Goal: Task Accomplishment & Management: Manage account settings

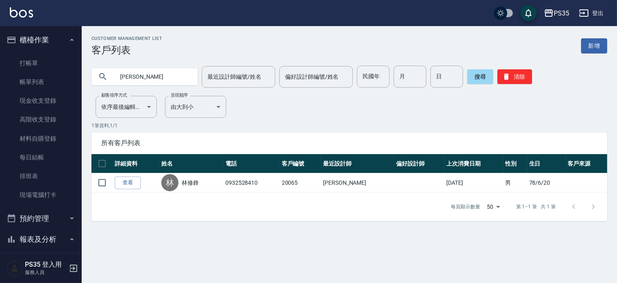
scroll to position [315, 0]
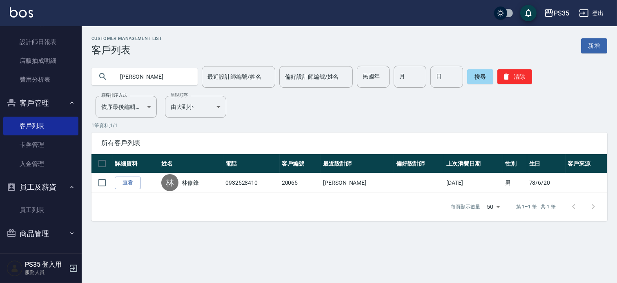
type input "林"
type input "5"
type input "周"
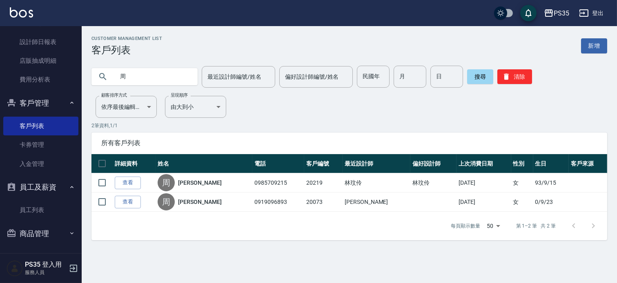
click at [211, 42] on div "Customer Management List 客戶列表 新增" at bounding box center [348, 46] width 515 height 20
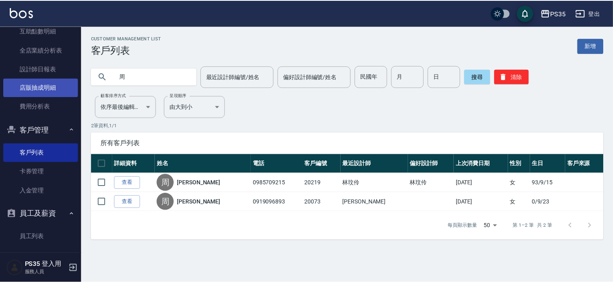
scroll to position [179, 0]
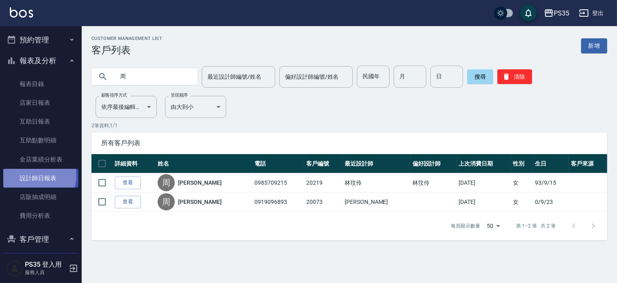
click at [34, 175] on link "設計師日報表" at bounding box center [40, 178] width 75 height 19
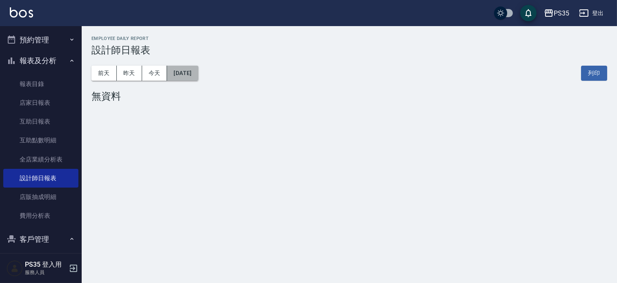
click at [186, 79] on button "[DATE]" at bounding box center [182, 73] width 31 height 15
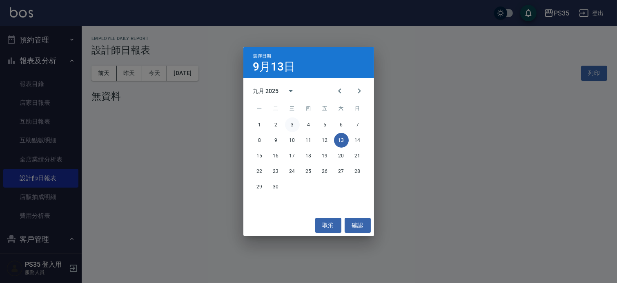
click at [289, 124] on button "3" at bounding box center [292, 125] width 15 height 15
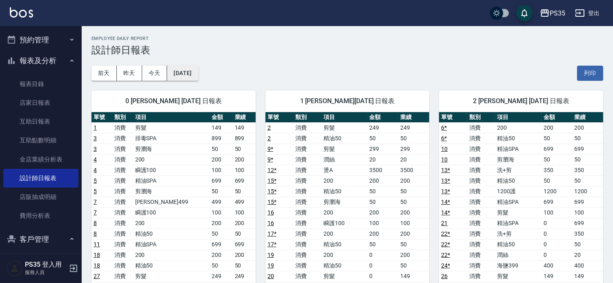
click at [191, 72] on button "[DATE]" at bounding box center [182, 73] width 31 height 15
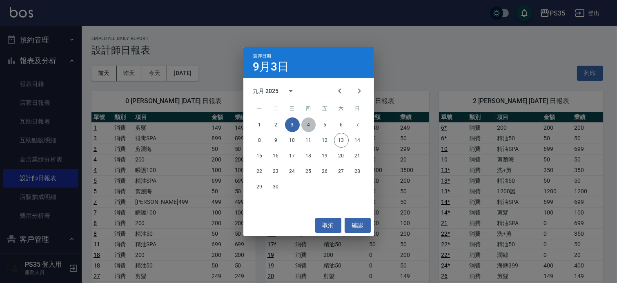
click at [308, 125] on button "4" at bounding box center [308, 125] width 15 height 15
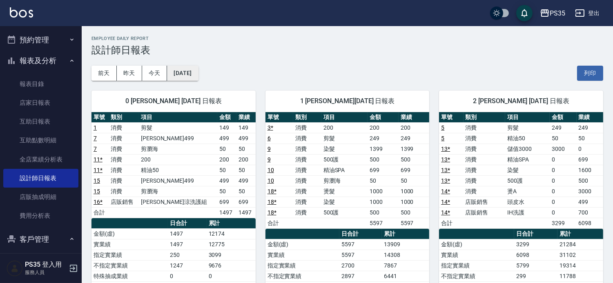
click at [198, 71] on button "[DATE]" at bounding box center [182, 73] width 31 height 15
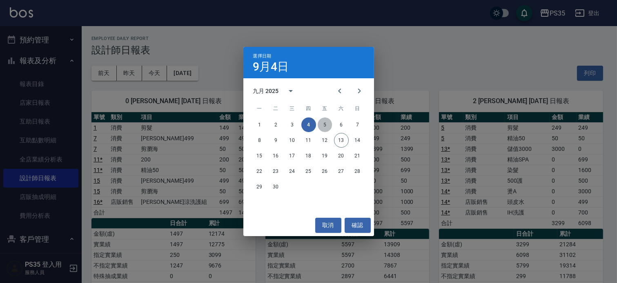
click at [321, 124] on button "5" at bounding box center [325, 125] width 15 height 15
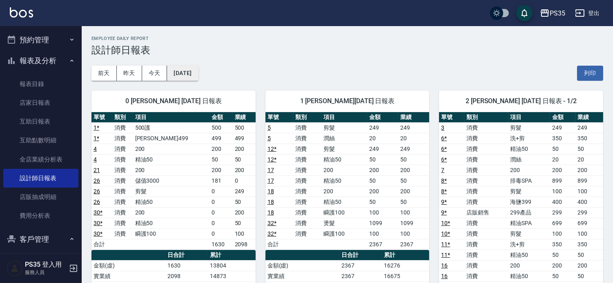
click at [197, 73] on button "[DATE]" at bounding box center [182, 73] width 31 height 15
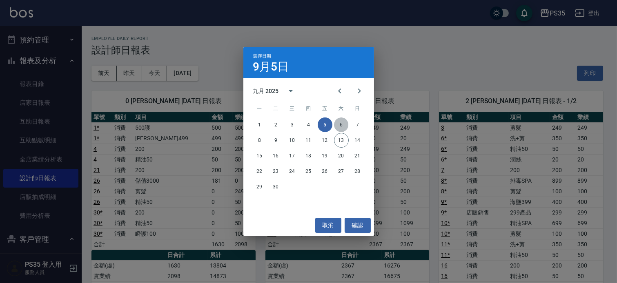
click at [337, 124] on button "6" at bounding box center [341, 125] width 15 height 15
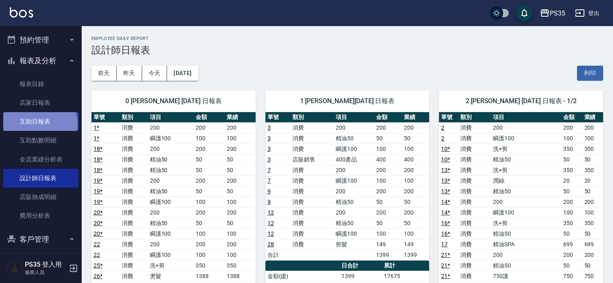
click at [39, 124] on link "互助日報表" at bounding box center [40, 121] width 75 height 19
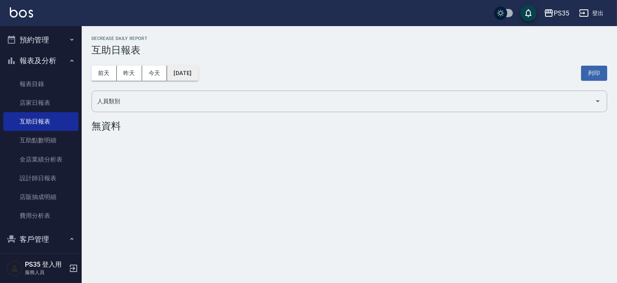
click at [198, 75] on button "[DATE]" at bounding box center [182, 73] width 31 height 15
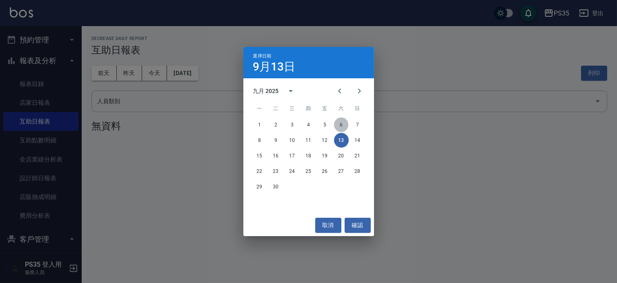
click at [338, 125] on button "6" at bounding box center [341, 125] width 15 height 15
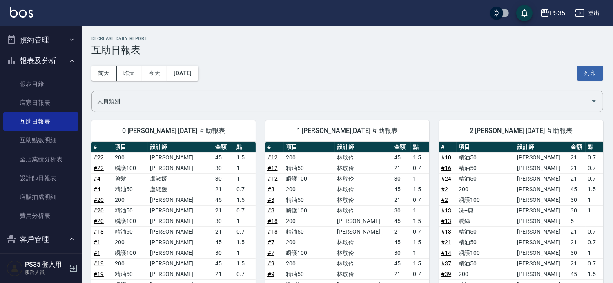
drag, startPoint x: 335, startPoint y: 126, endPoint x: 153, endPoint y: 7, distance: 216.4
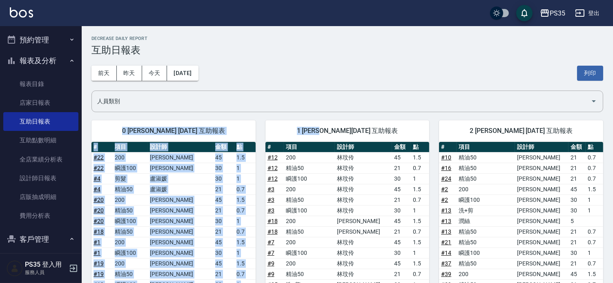
drag, startPoint x: 191, startPoint y: 96, endPoint x: 166, endPoint y: 89, distance: 26.0
click at [191, 96] on input "人員類別" at bounding box center [341, 101] width 492 height 14
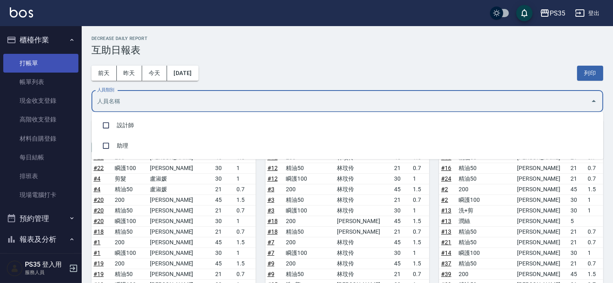
click at [55, 64] on link "打帳單" at bounding box center [40, 63] width 75 height 19
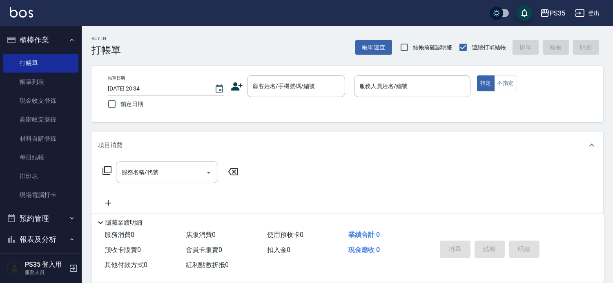
click at [495, 187] on div "服務名稱/代號 服務名稱/代號" at bounding box center [346, 186] width 511 height 56
click at [248, 52] on div "Key In 打帳單 帳單速查 結帳前確認明細 連續打單結帳 掛單 結帳 明細" at bounding box center [342, 41] width 521 height 30
drag, startPoint x: 349, startPoint y: 126, endPoint x: 352, endPoint y: 38, distance: 87.4
click at [349, 125] on div "Key In 打帳單 帳單速查 結帳前確認明細 連續打單結帳 掛單 結帳 明細 帳單日期 2025/09/13 20:34 鎖定日期 顧客姓名/手機號碼/編號…" at bounding box center [347, 216] width 531 height 380
click at [250, 86] on div "顧客姓名/手機號碼/編號 顧客姓名/手機號碼/編號" at bounding box center [296, 87] width 98 height 22
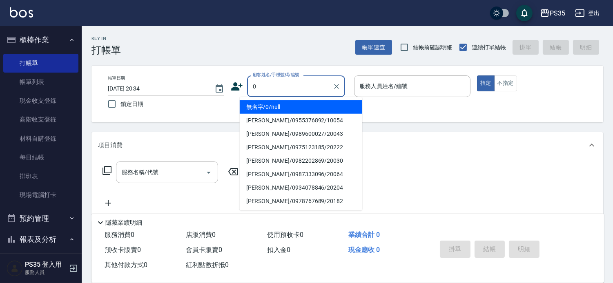
type input "無名字/0/null"
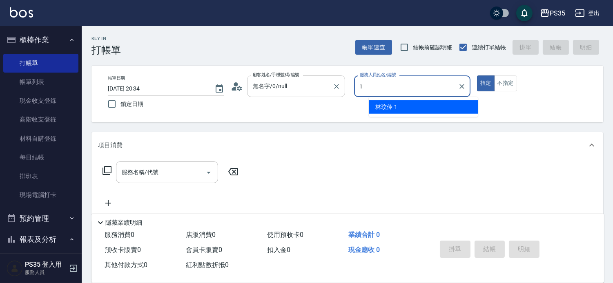
type input "1"
type button "true"
type input "林玟伶-1"
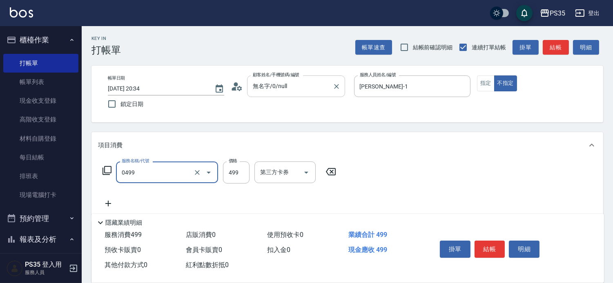
type input "伊黛莉499(0499)"
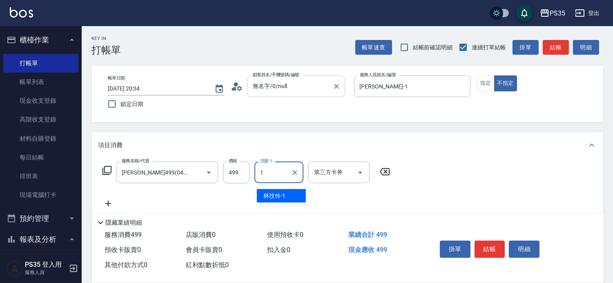
type input "林玟伶-1"
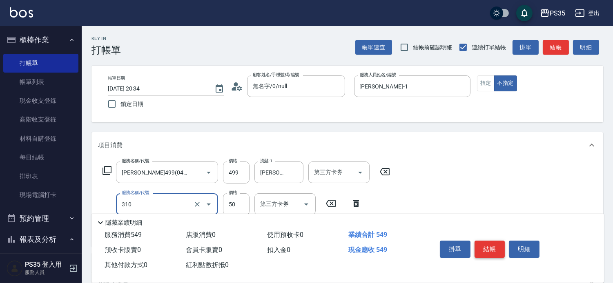
type input "剪瀏海(310)"
click at [501, 241] on button "結帳" at bounding box center [489, 249] width 31 height 17
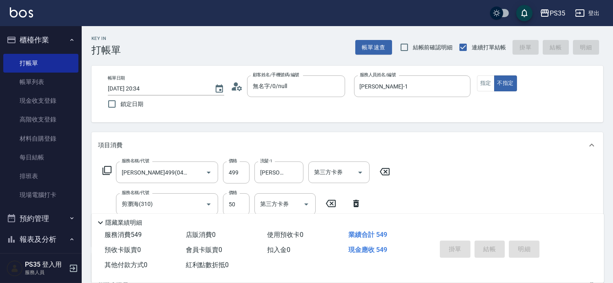
type input "2025/09/13 21:08"
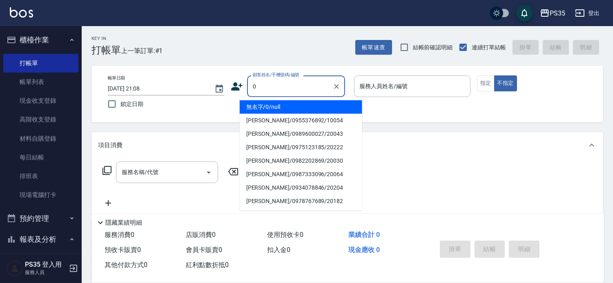
type input "0"
type input "1"
type input "無名字/0/null"
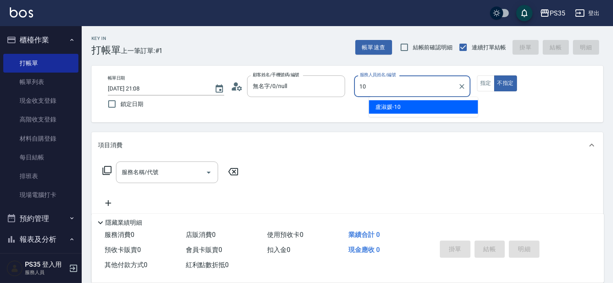
type input "10"
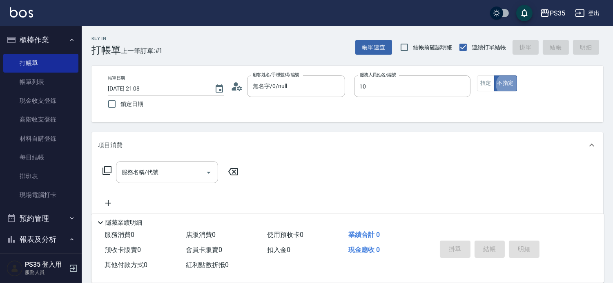
type button "false"
type input "盧淑媛-10"
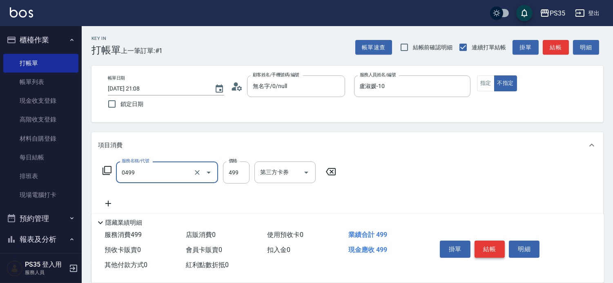
type input "伊黛莉499(0499)"
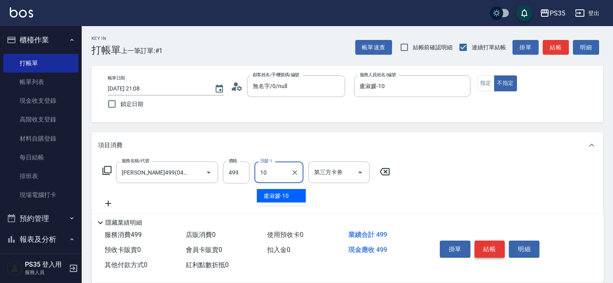
type input "盧淑媛-10"
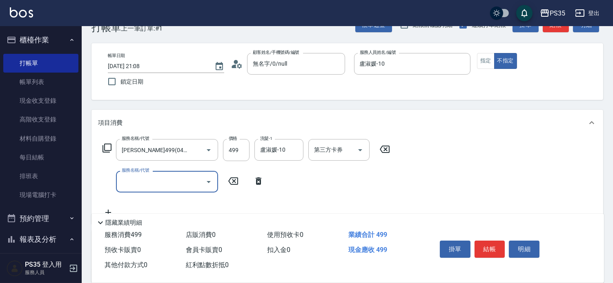
scroll to position [45, 0]
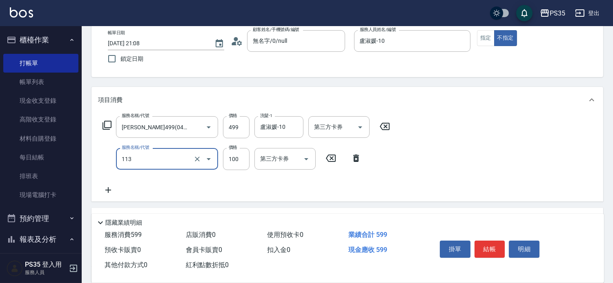
type input "瞬護100(113)"
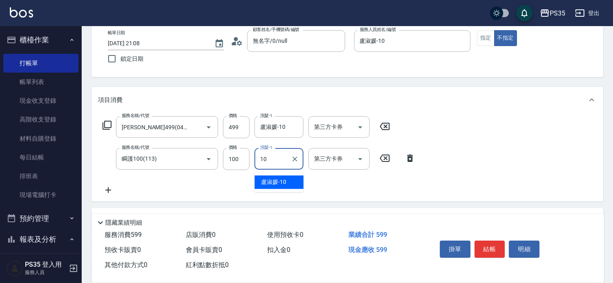
type input "盧淑媛-10"
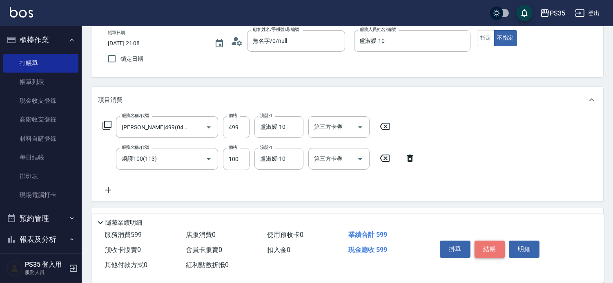
click at [488, 241] on button "結帳" at bounding box center [489, 249] width 31 height 17
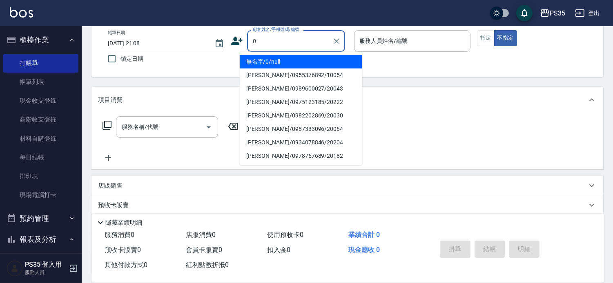
type input "0"
type input "2"
type input "無名字/0/null"
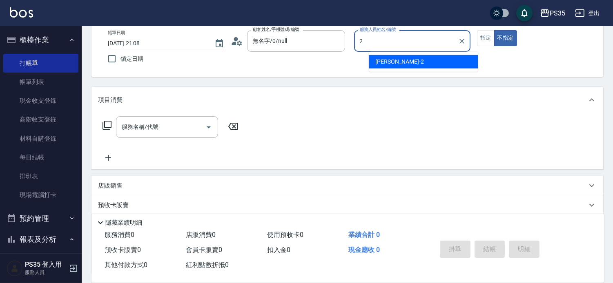
type input "栢沛怡-2"
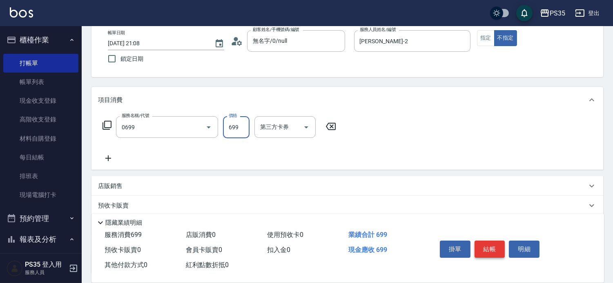
type input "精油SPA(0699)"
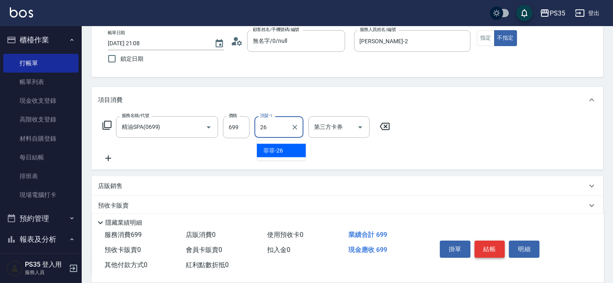
type input "菲菲-26"
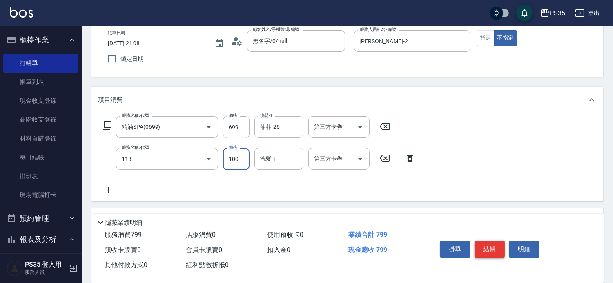
type input "瞬護100(113)"
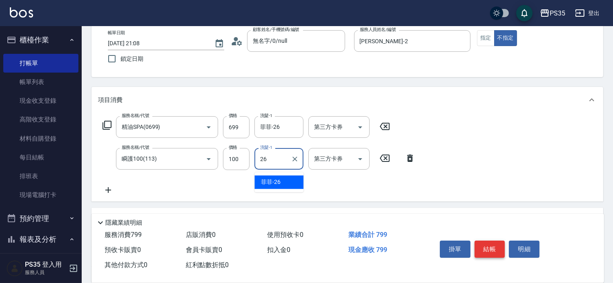
type input "菲菲-26"
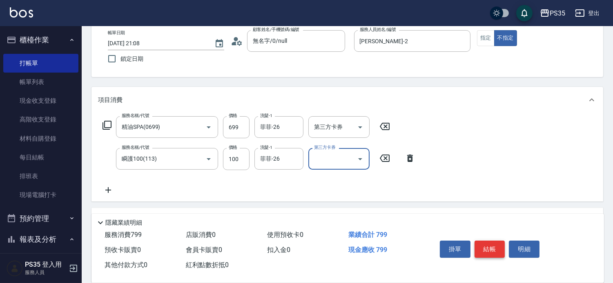
click at [488, 241] on button "結帳" at bounding box center [489, 249] width 31 height 17
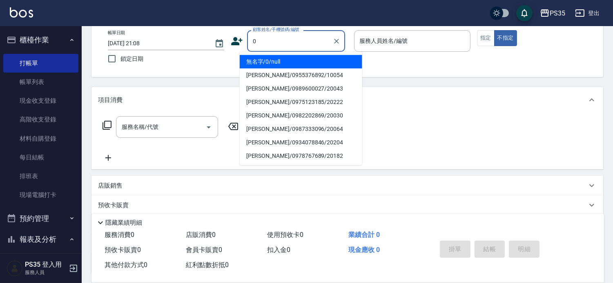
type input "0"
type input "無名字/0/null"
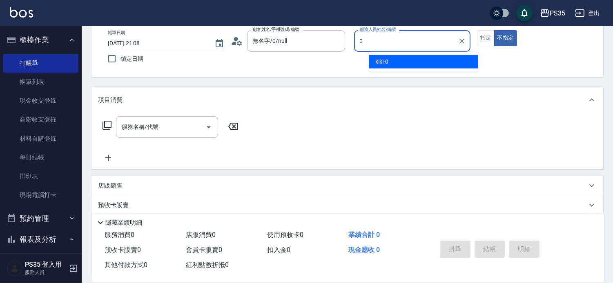
type input "kiki-0"
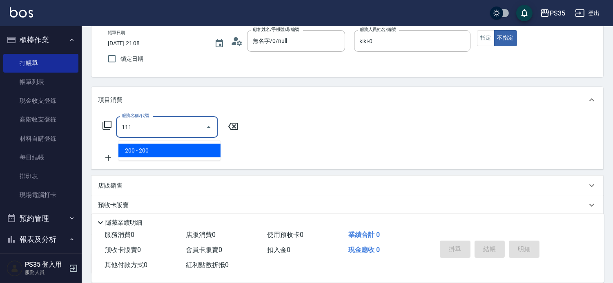
type input "200(111)"
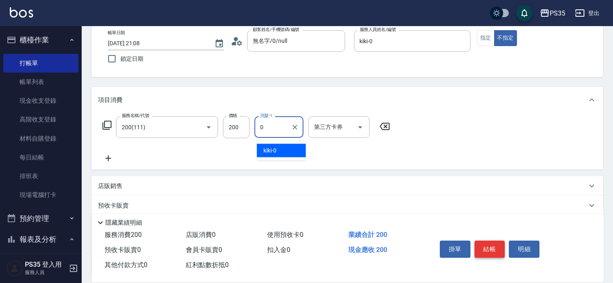
type input "kiki-0"
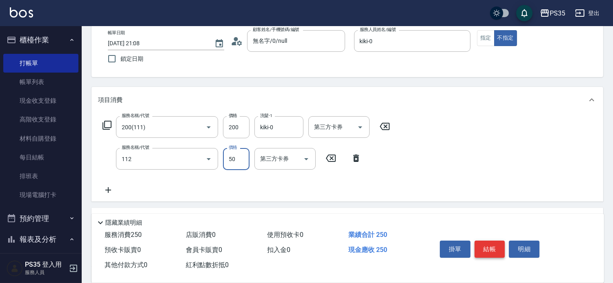
type input "精油50(112)"
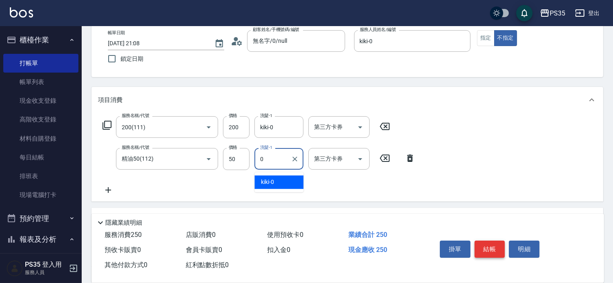
type input "kiki-0"
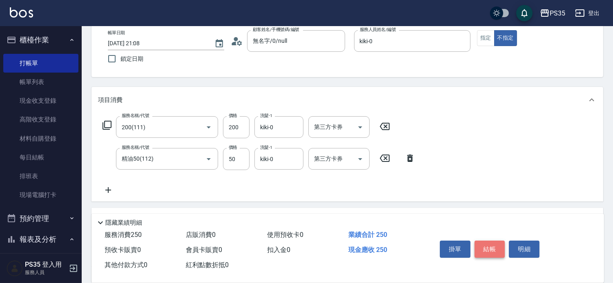
click at [488, 241] on button "結帳" at bounding box center [489, 249] width 31 height 17
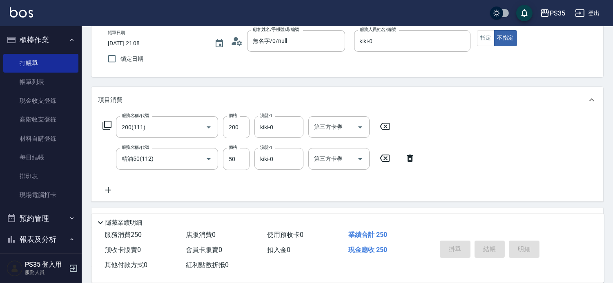
type input "2025/09/13 21:09"
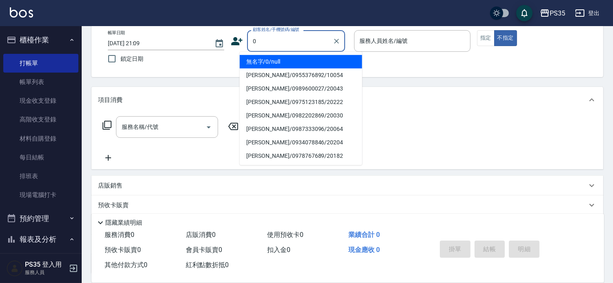
type input "無名字/0/null"
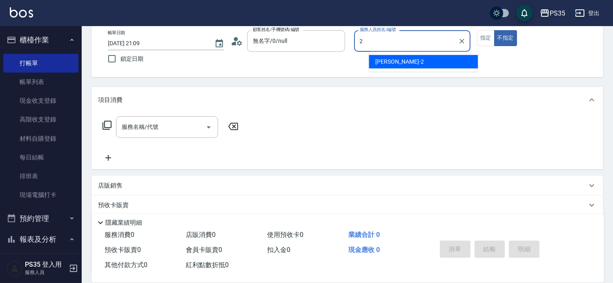
type input "栢沛怡-2"
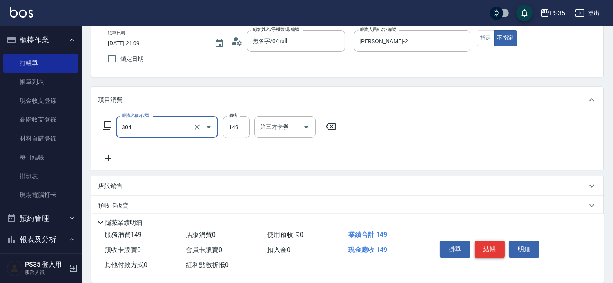
type input "剪髮(304)"
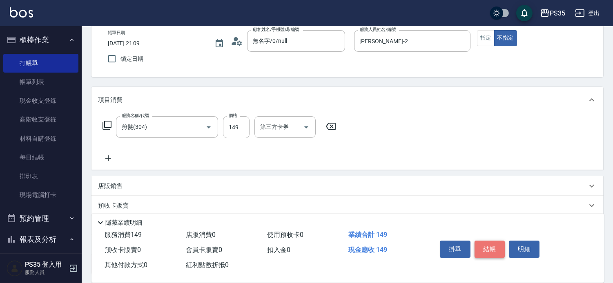
click at [488, 241] on button "結帳" at bounding box center [489, 249] width 31 height 17
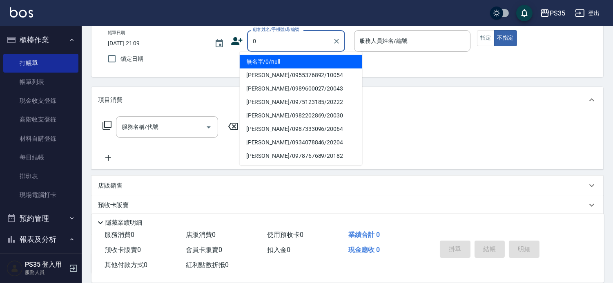
type input "0"
type input "1"
type input "無名字/0/null"
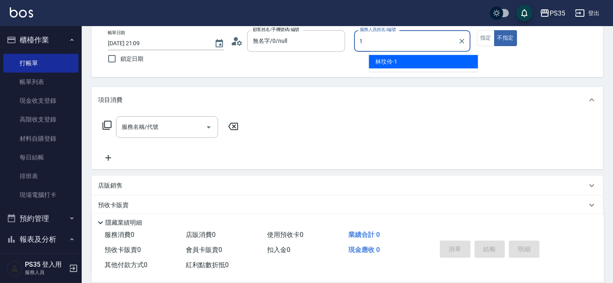
type input "林玟伶-1"
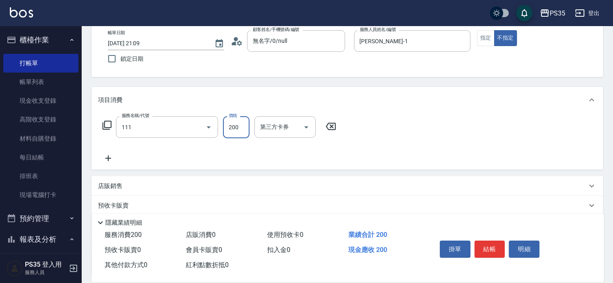
type input "200(111)"
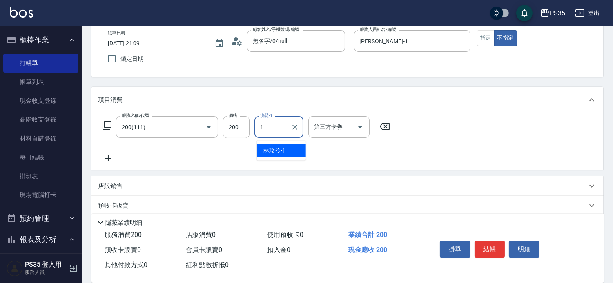
type input "林玟伶-1"
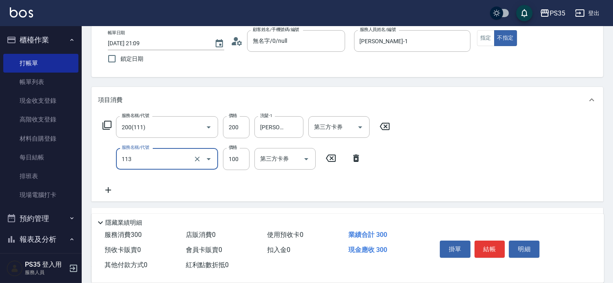
type input "瞬護100(113)"
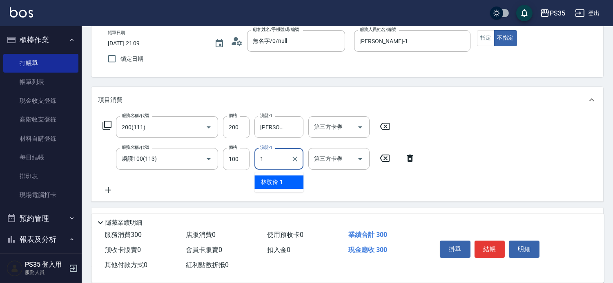
type input "林玟伶-1"
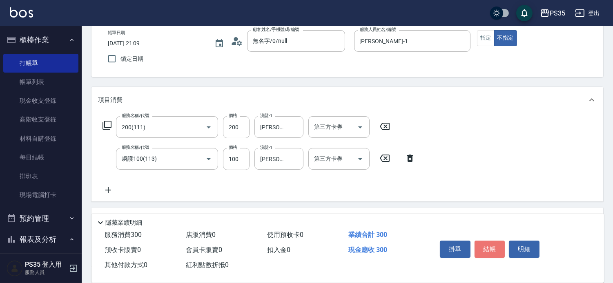
click at [488, 241] on button "結帳" at bounding box center [489, 249] width 31 height 17
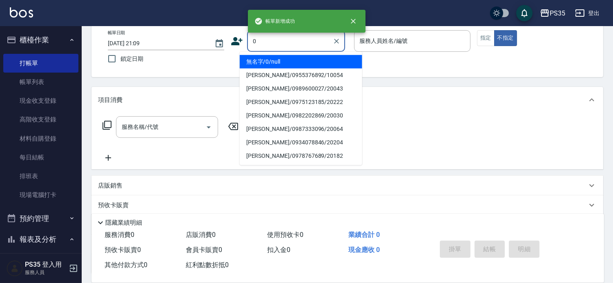
type input "0"
type input "無名字/0/null"
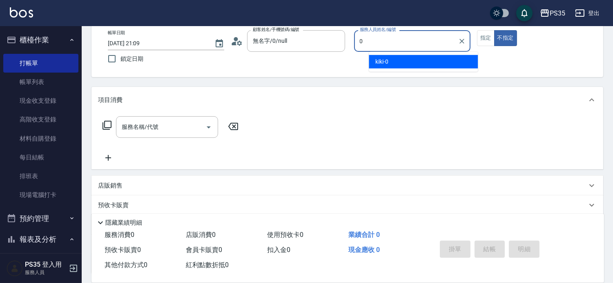
type input "kiki-0"
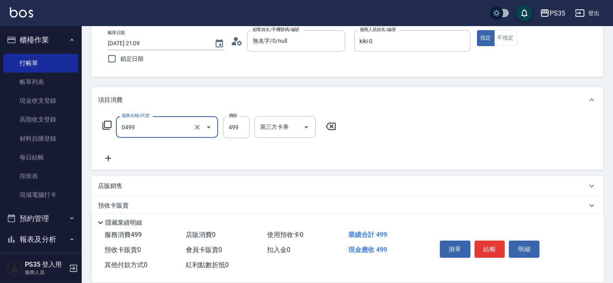
type input "伊黛莉499(0499)"
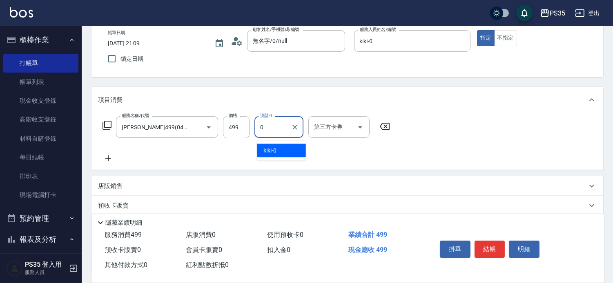
type input "kiki-0"
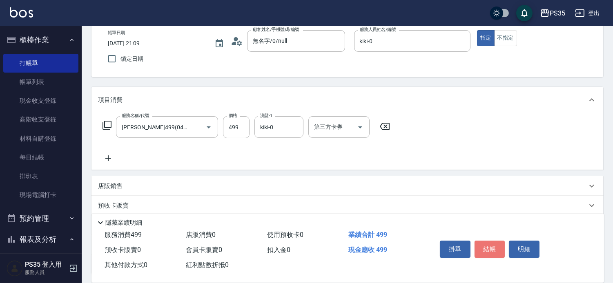
click at [488, 241] on button "結帳" at bounding box center [489, 249] width 31 height 17
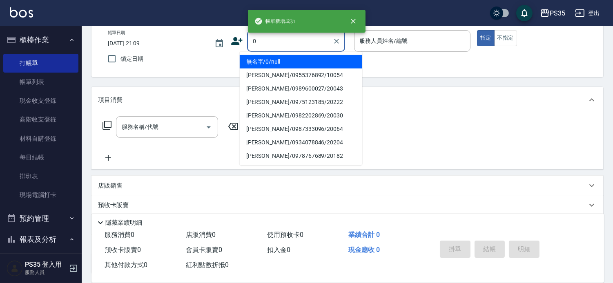
type input "0"
type input "2"
type input "無名字/0/null"
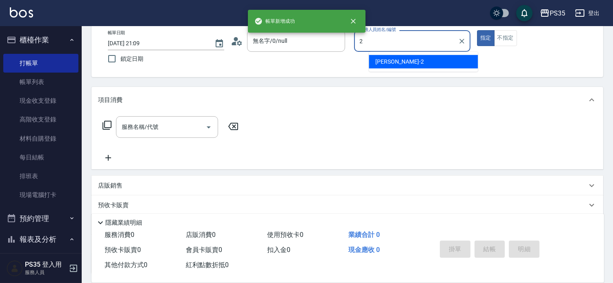
type input "栢沛怡-2"
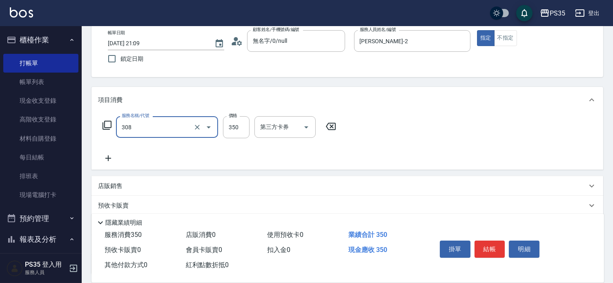
type input "洗+剪(308)"
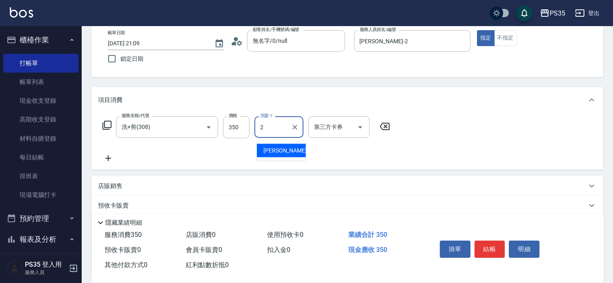
type input "栢沛怡-2"
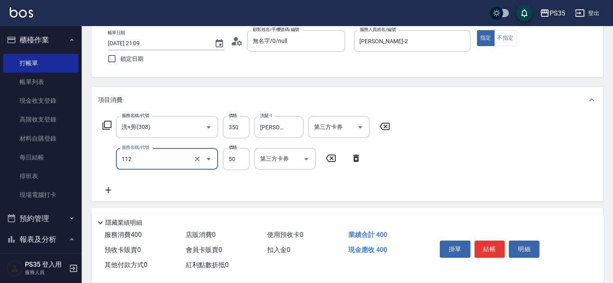
type input "精油50(112)"
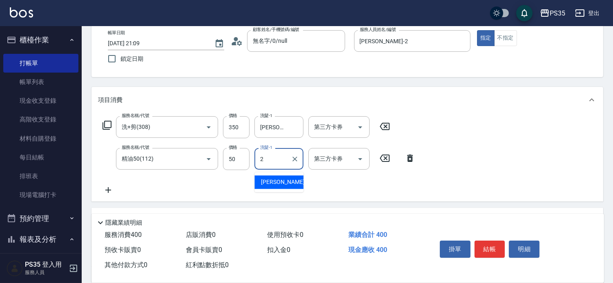
type input "栢沛怡-2"
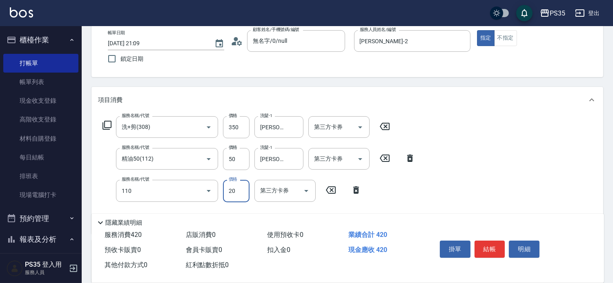
type input "潤絲(110)"
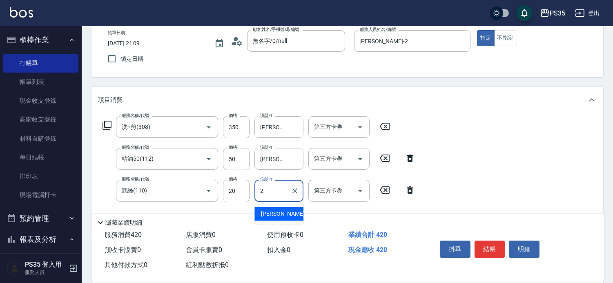
type input "栢沛怡-2"
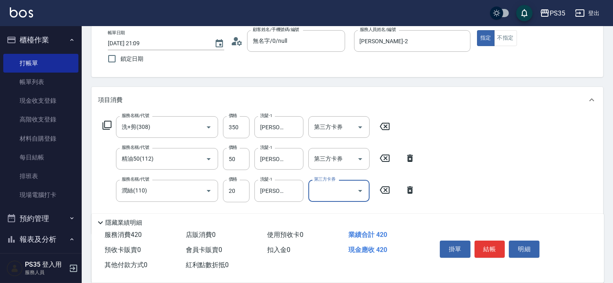
click at [488, 241] on button "結帳" at bounding box center [489, 249] width 31 height 17
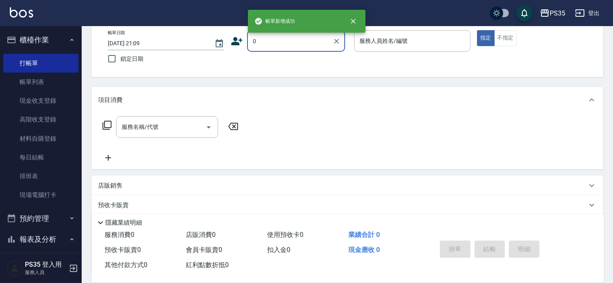
type input "0"
type input "2"
type input "無名字/0/null"
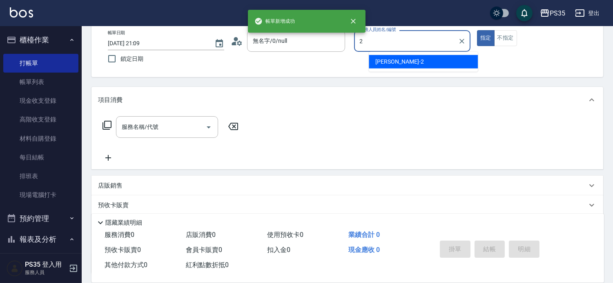
type input "栢沛怡-2"
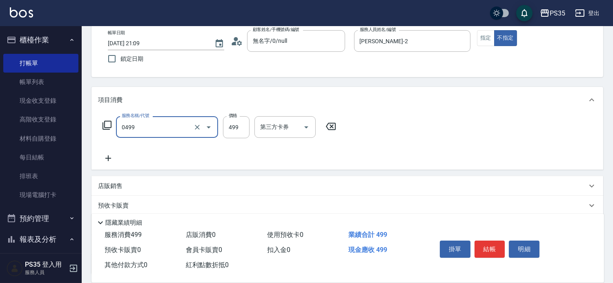
type input "伊黛莉499(0499)"
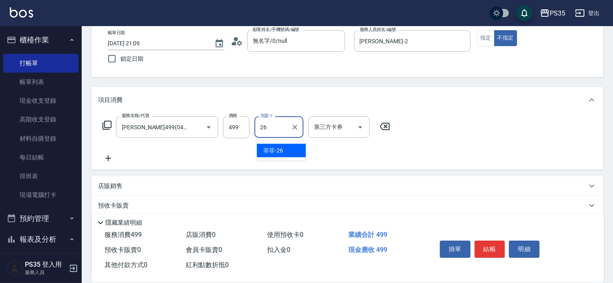
type input "菲菲-26"
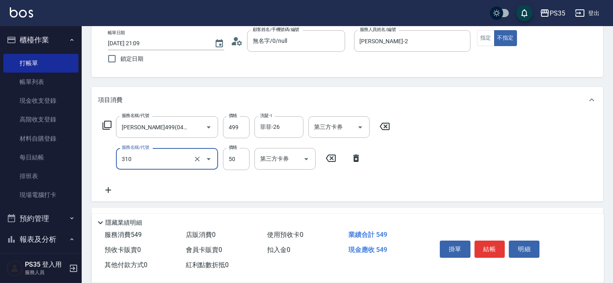
type input "剪瀏海(310)"
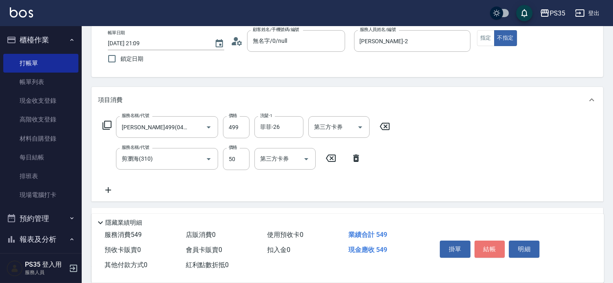
click at [488, 241] on button "結帳" at bounding box center [489, 249] width 31 height 17
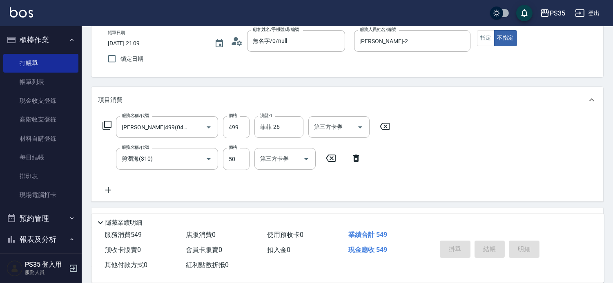
type input "2025/09/13 21:10"
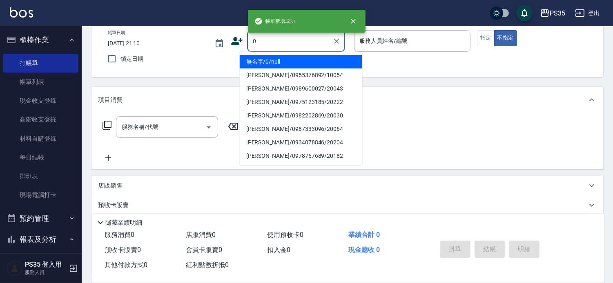
type input "無名字/0/null"
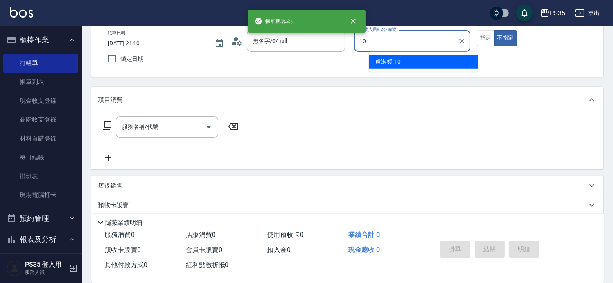
type input "盧淑媛-10"
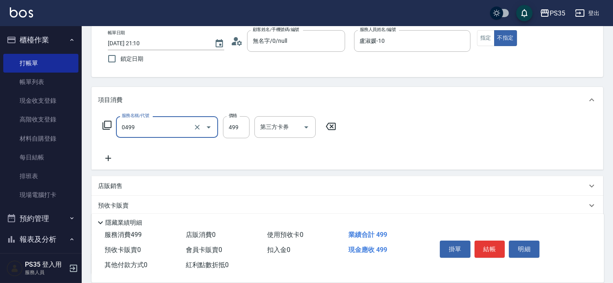
type input "伊黛莉499(0499)"
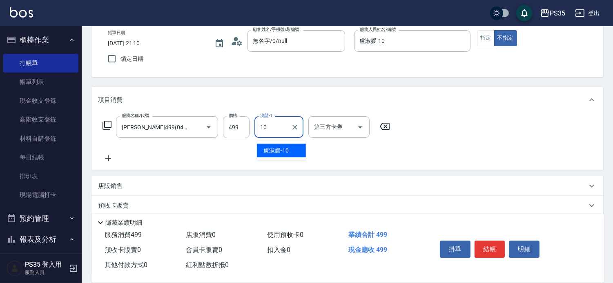
type input "盧淑媛-10"
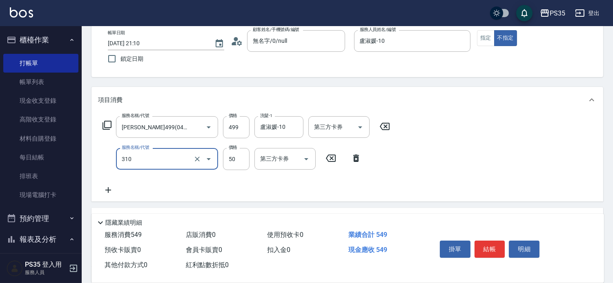
type input "剪瀏海(310)"
click at [488, 241] on button "結帳" at bounding box center [489, 249] width 31 height 17
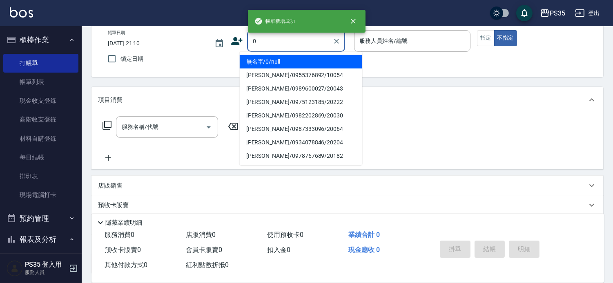
type input "0"
type input "2"
type input "無名字/0/null"
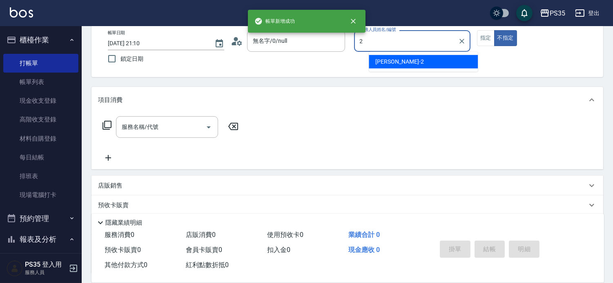
type input "栢沛怡-2"
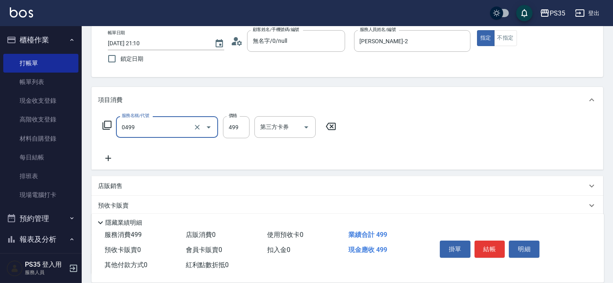
type input "伊黛莉499(0499)"
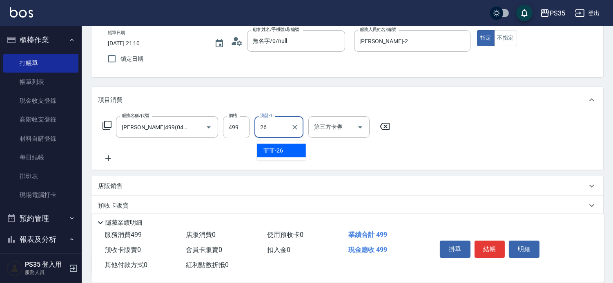
type input "菲菲-26"
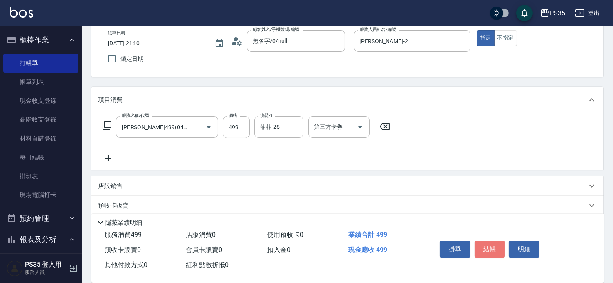
click at [488, 241] on button "結帳" at bounding box center [489, 249] width 31 height 17
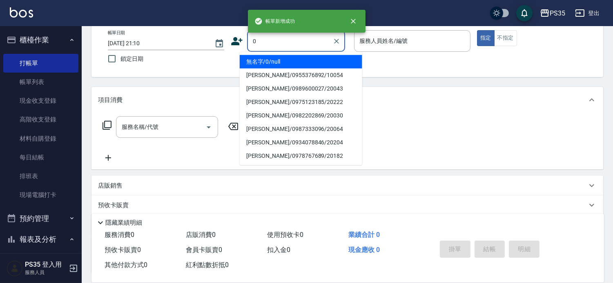
type input "0"
type input "2"
type input "無名字/0/null"
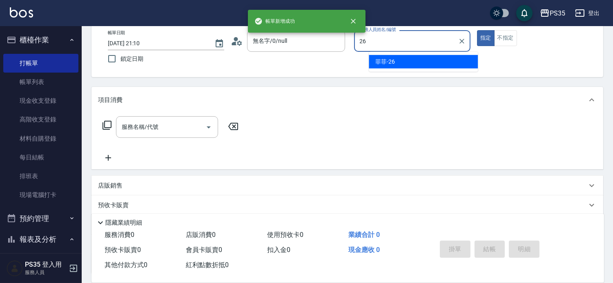
type input "菲菲-26"
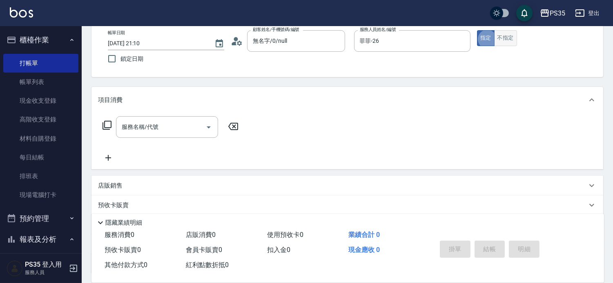
click at [517, 38] on button "不指定" at bounding box center [505, 38] width 23 height 16
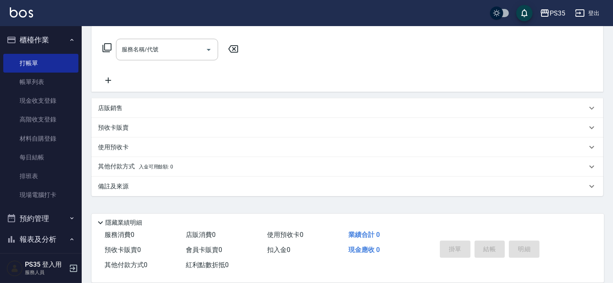
scroll to position [127, 0]
click at [127, 109] on div "店販銷售" at bounding box center [342, 108] width 489 height 9
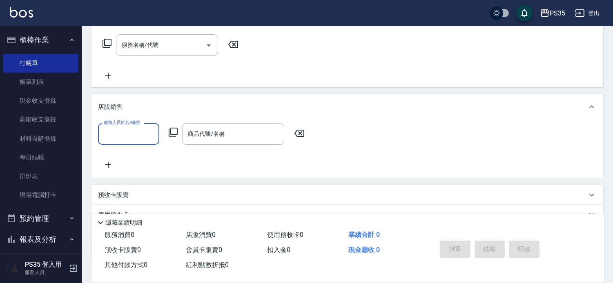
scroll to position [0, 0]
type input "菲菲-26"
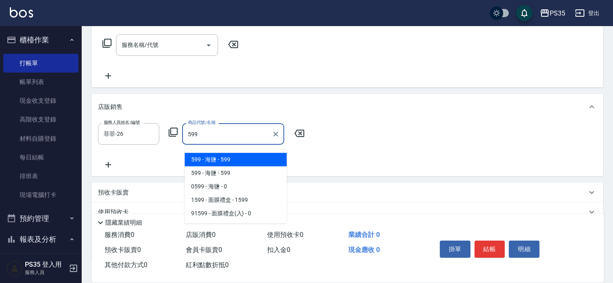
type input "面膜禮盒(入)"
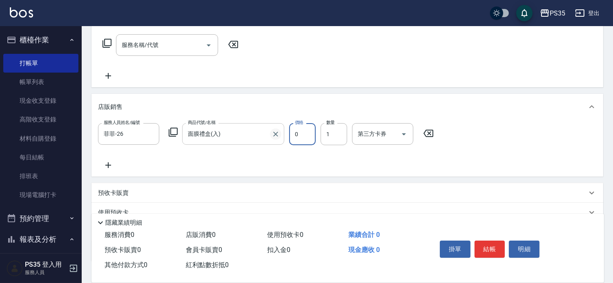
click at [275, 135] on icon "Clear" at bounding box center [275, 134] width 8 height 8
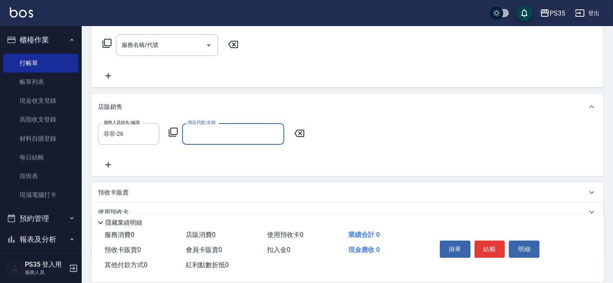
click at [219, 140] on input "商品代號/名稱" at bounding box center [233, 134] width 95 height 14
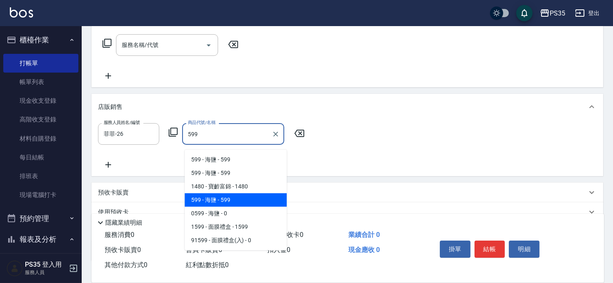
type input "海鹽"
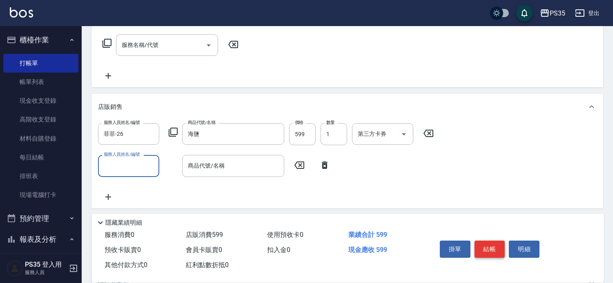
click at [495, 242] on button "結帳" at bounding box center [489, 249] width 31 height 17
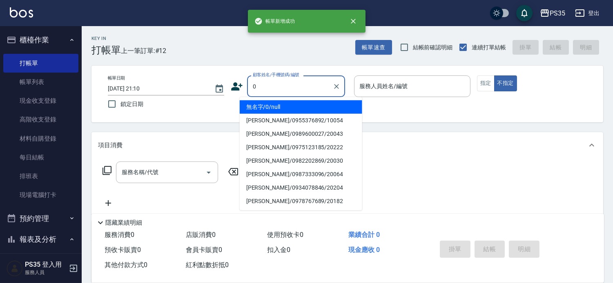
type input "0"
type input "2"
type input "無名字/0/null"
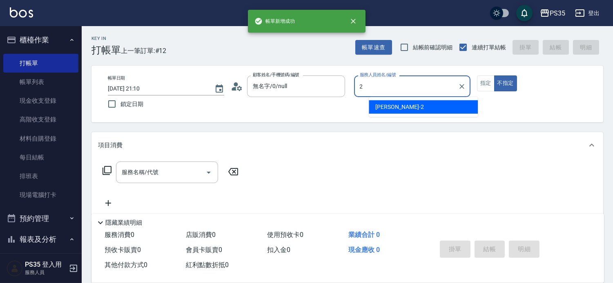
type input "栢沛怡-2"
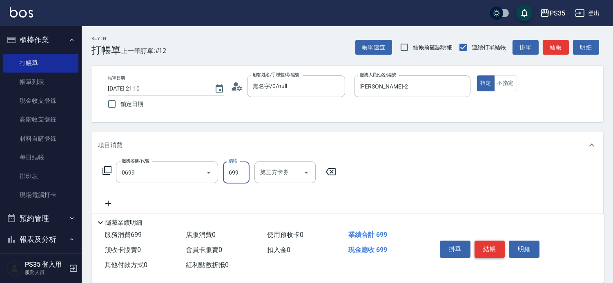
type input "精油SPA(0699)"
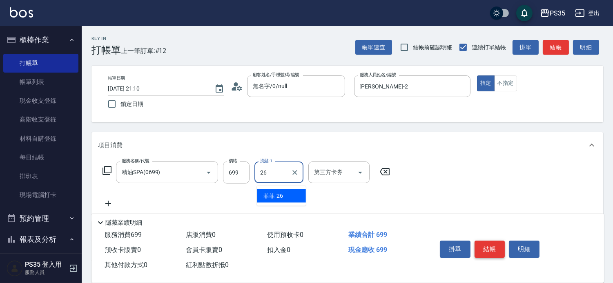
type input "菲菲-26"
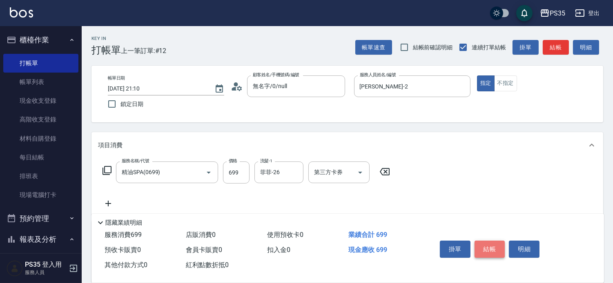
click at [495, 242] on button "結帳" at bounding box center [489, 249] width 31 height 17
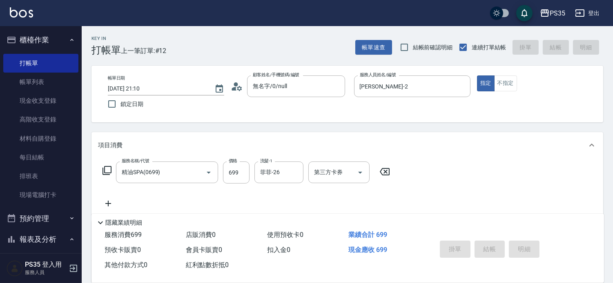
type input "2025/09/13 21:11"
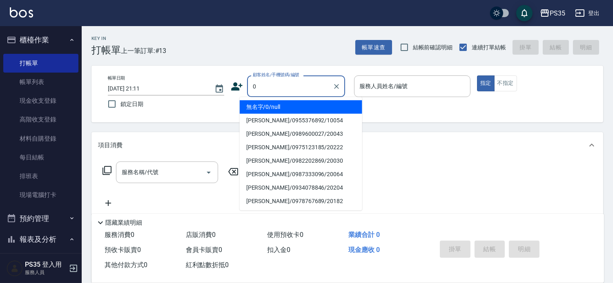
type input "無名字/0/null"
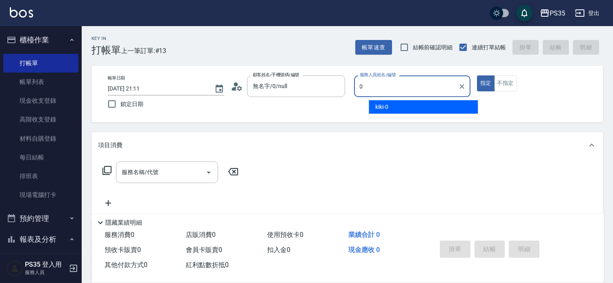
type input "kiki-0"
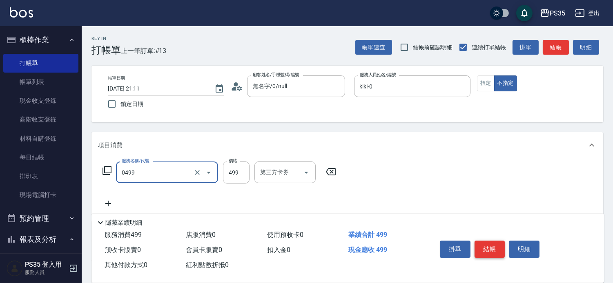
type input "伊黛莉499(0499)"
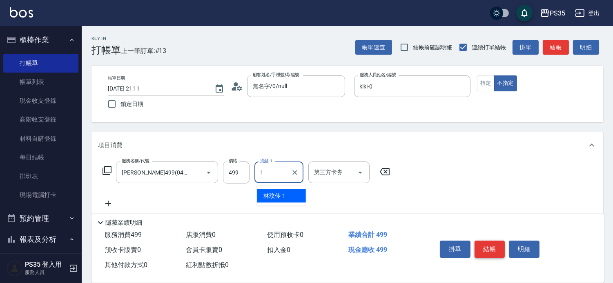
type input "林玟伶-1"
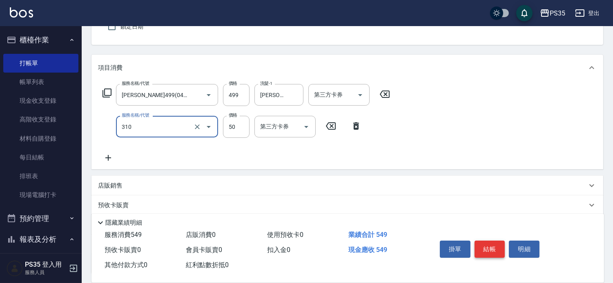
scroll to position [91, 0]
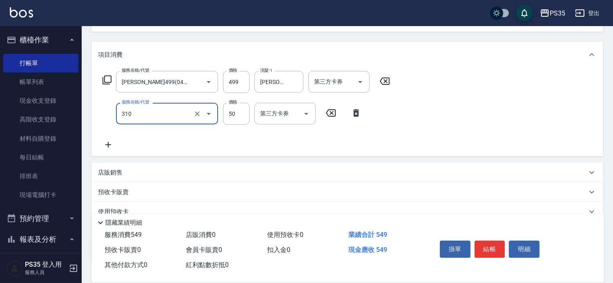
type input "剪瀏海(310)"
click at [353, 117] on icon at bounding box center [356, 112] width 6 height 7
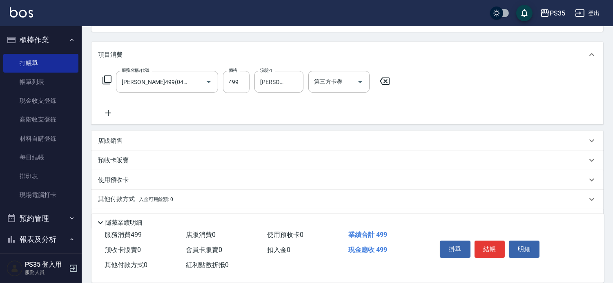
click at [108, 115] on icon at bounding box center [108, 113] width 6 height 6
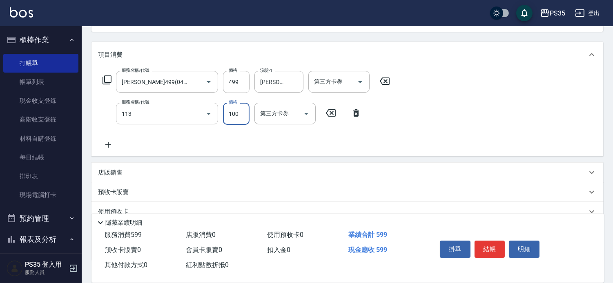
type input "瞬護100(113)"
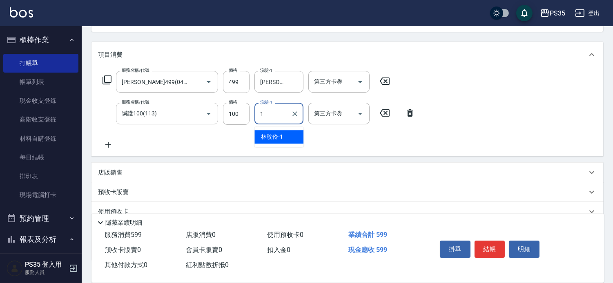
type input "林玟伶-1"
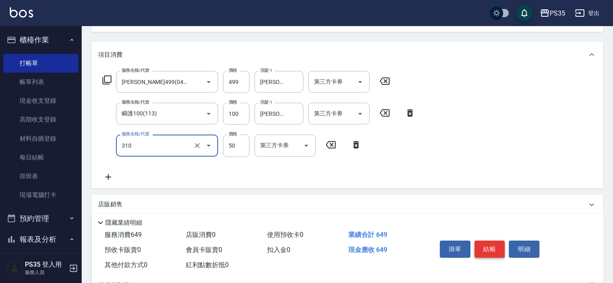
type input "剪瀏海(310)"
click at [495, 241] on button "結帳" at bounding box center [489, 249] width 31 height 17
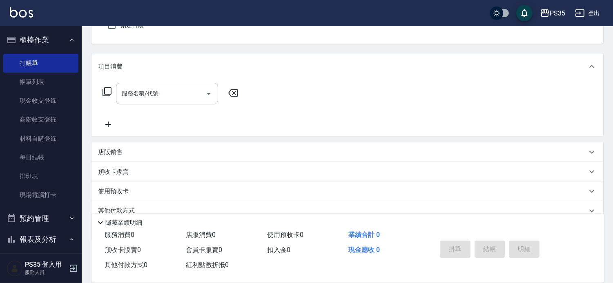
scroll to position [33, 0]
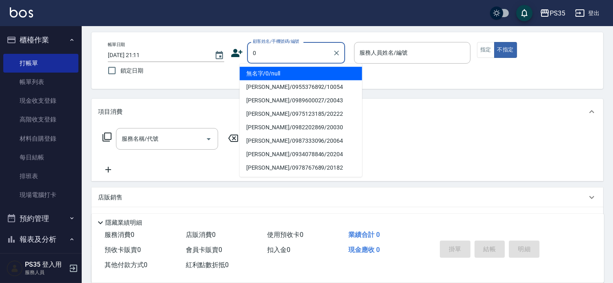
type input "0"
type input "無名字/0/null"
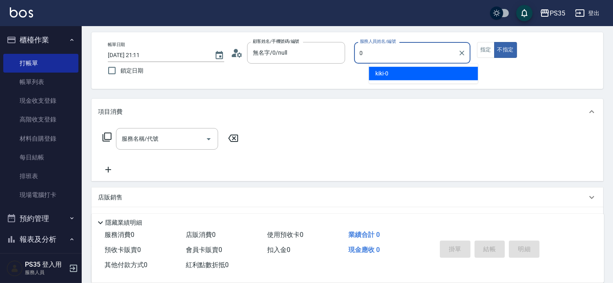
type input "kiki-0"
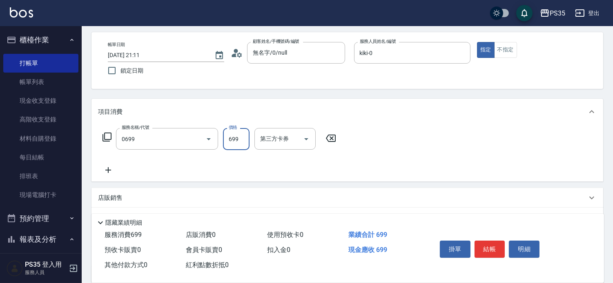
type input "精油SPA(0699)"
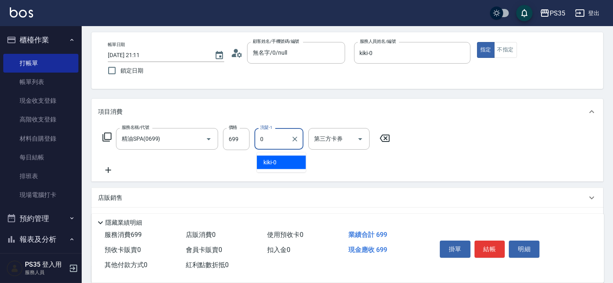
type input "kiki-0"
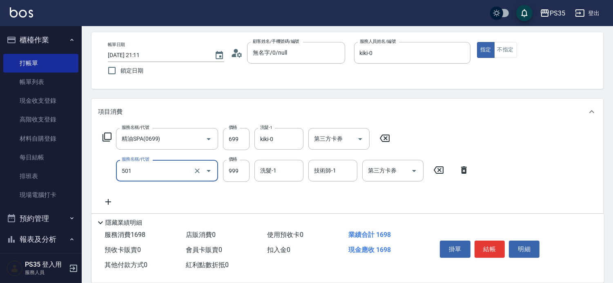
type input "染髮(501)"
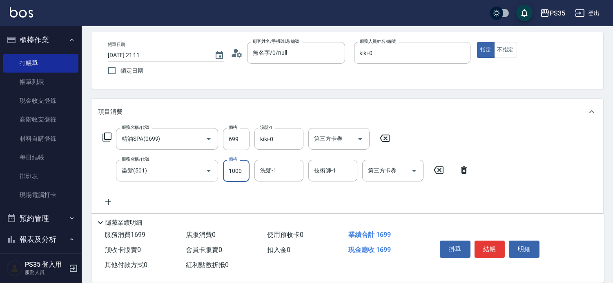
type input "1000"
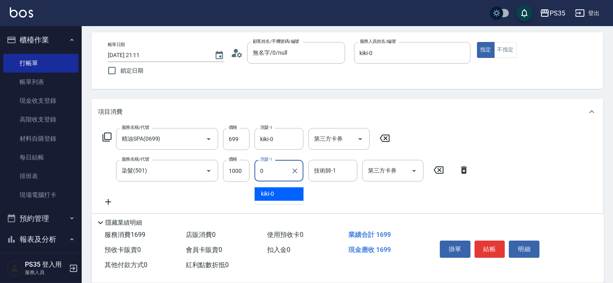
type input "kiki-0"
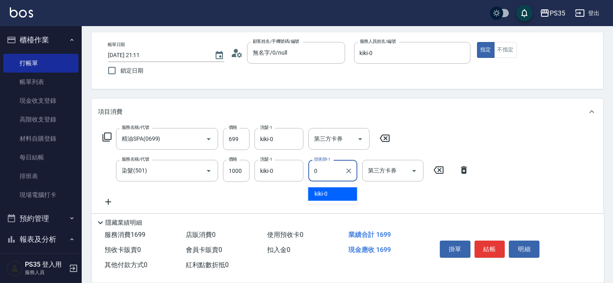
type input "kiki-0"
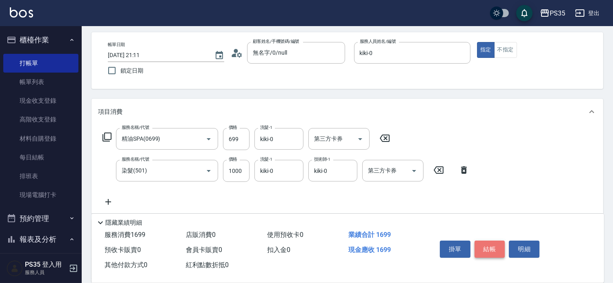
click at [494, 245] on button "結帳" at bounding box center [489, 249] width 31 height 17
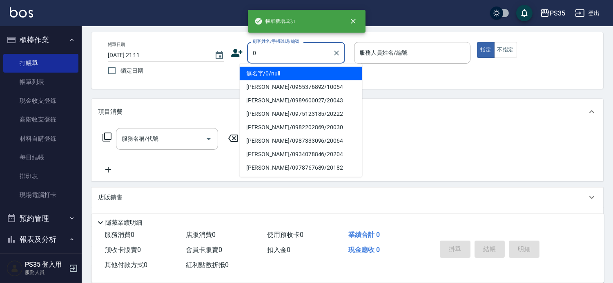
type input "0"
type input "2"
type input "無名字/0/null"
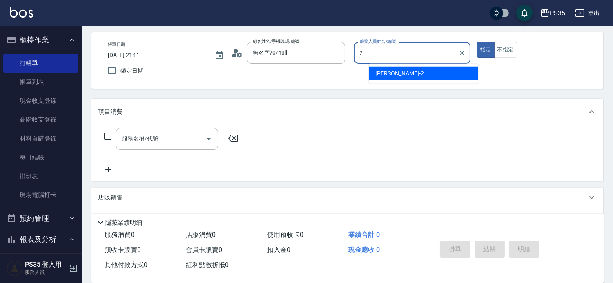
type input "栢沛怡-2"
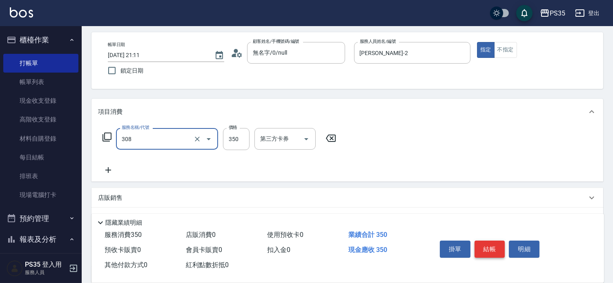
type input "洗+剪(308)"
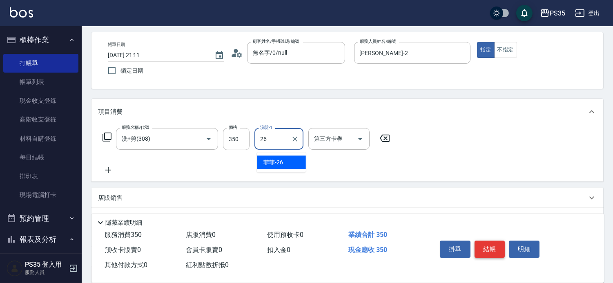
type input "菲菲-26"
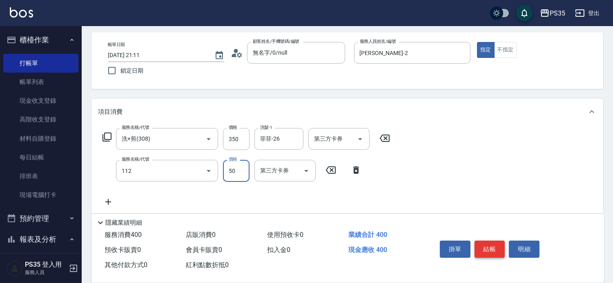
type input "精油50(112)"
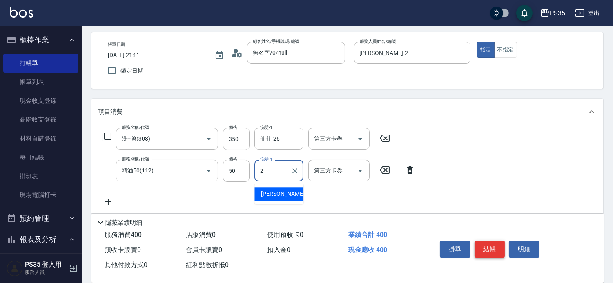
type input "栢沛怡-2"
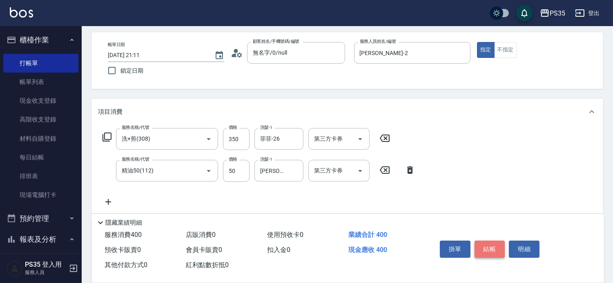
click at [494, 245] on button "結帳" at bounding box center [489, 249] width 31 height 17
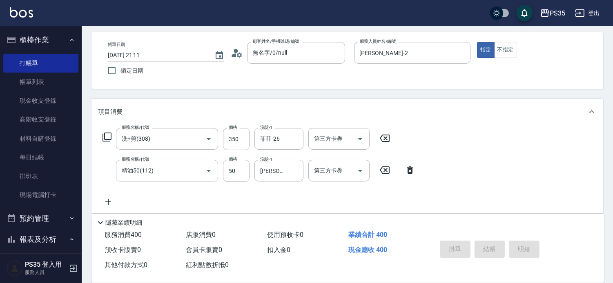
type input "2025/09/13 21:12"
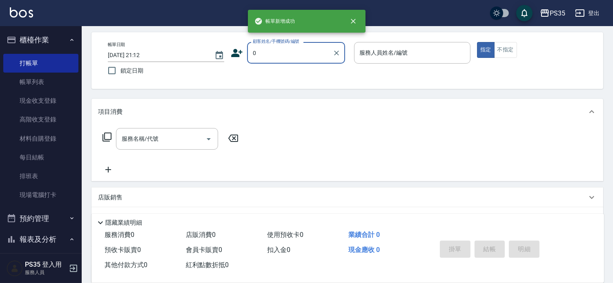
type input "0"
type input "2"
type input "無名字/0/null"
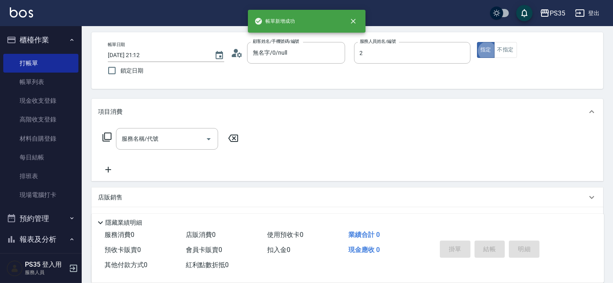
type input "栢沛怡-2"
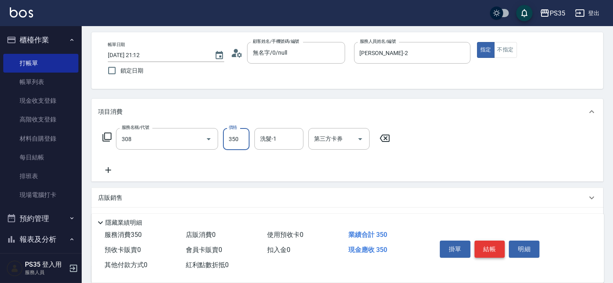
type input "洗+剪(308)"
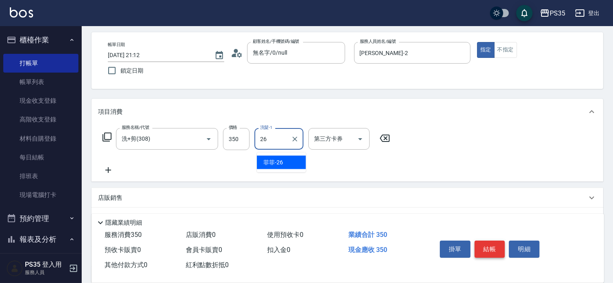
type input "菲菲-26"
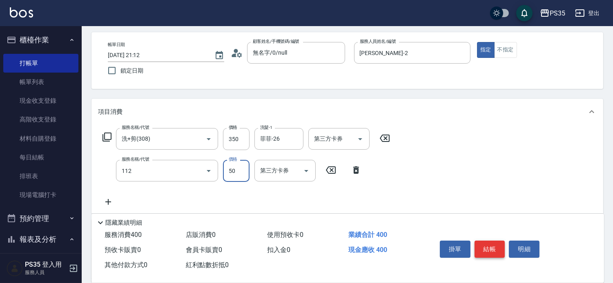
type input "精油50(112)"
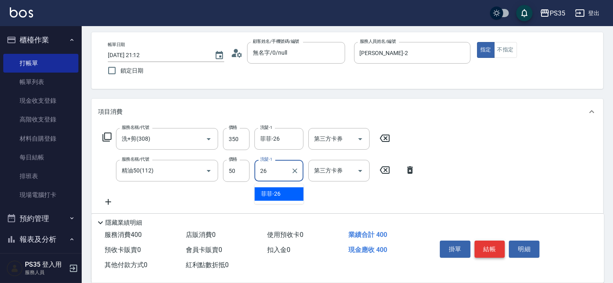
type input "菲菲-26"
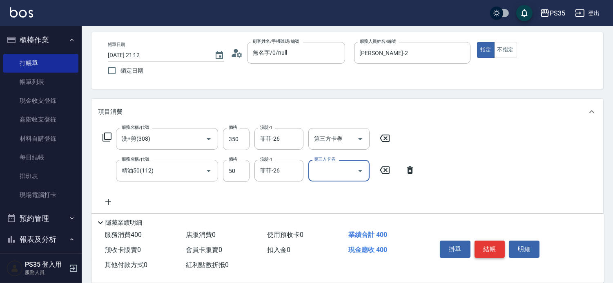
click at [494, 245] on button "結帳" at bounding box center [489, 249] width 31 height 17
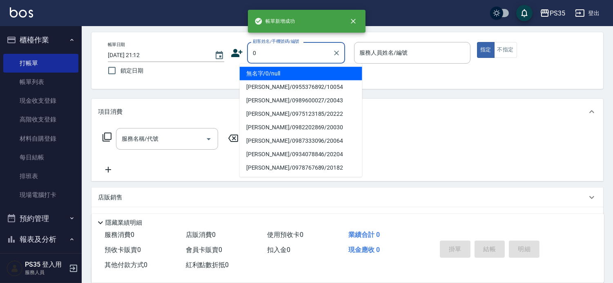
type input "無名字/0/null"
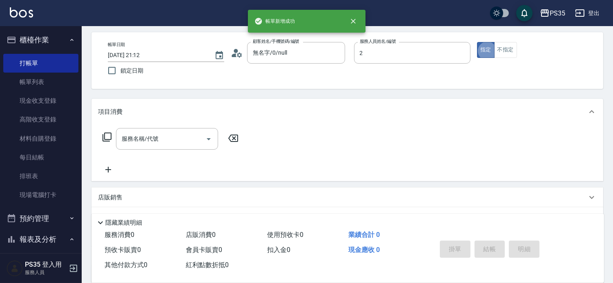
type input "栢沛怡-2"
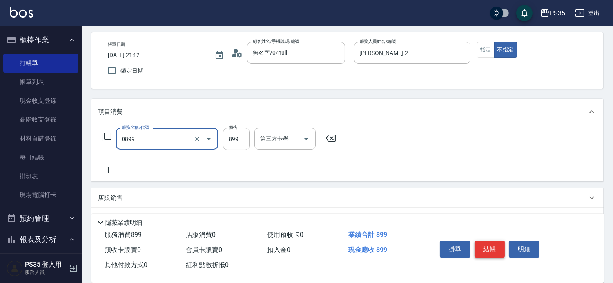
type input "排毒SPA(0899)"
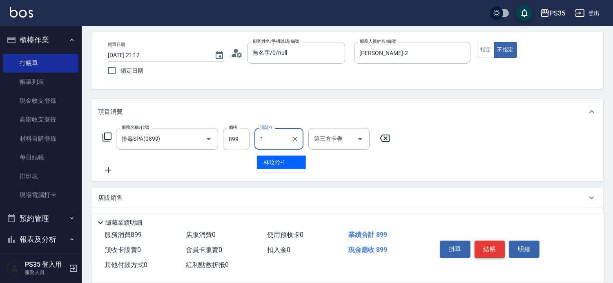
type input "林玟伶-1"
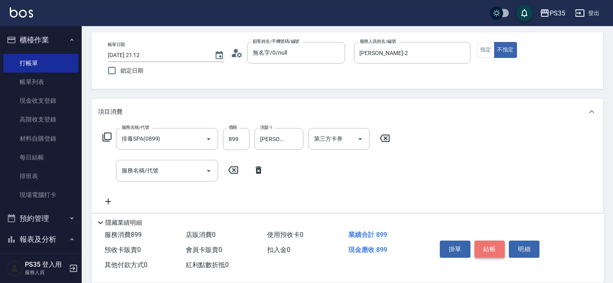
click at [494, 245] on button "結帳" at bounding box center [489, 249] width 31 height 17
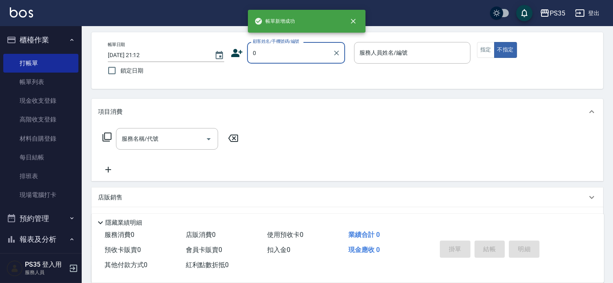
type input "0"
type input "1"
type input "無名字/0/null"
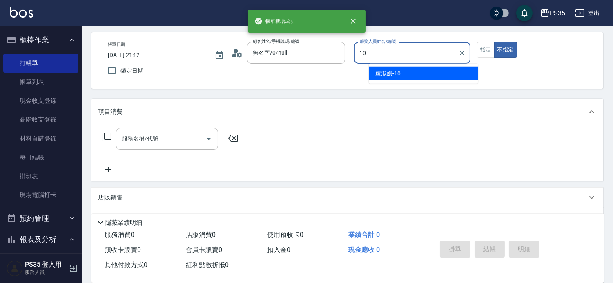
type input "盧淑媛-10"
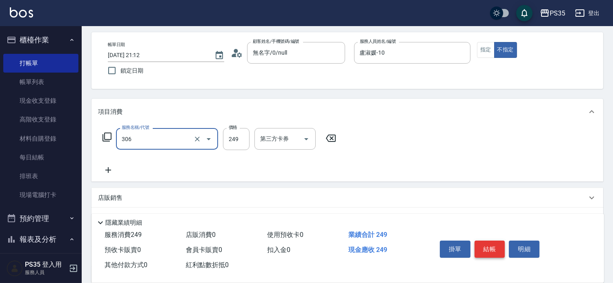
type input "剪髮(306)"
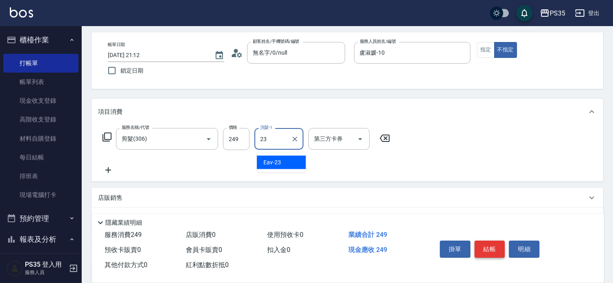
type input "Eav-23"
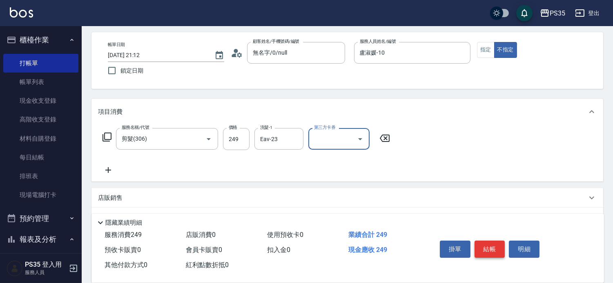
click at [494, 245] on button "結帳" at bounding box center [489, 249] width 31 height 17
click at [389, 142] on icon at bounding box center [385, 138] width 10 height 7
click at [492, 241] on button "結帳" at bounding box center [489, 249] width 31 height 17
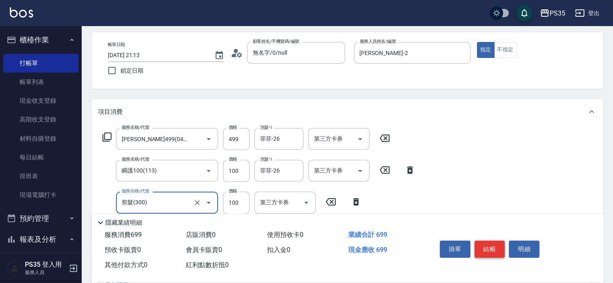
click at [492, 241] on button "結帳" at bounding box center [489, 249] width 31 height 17
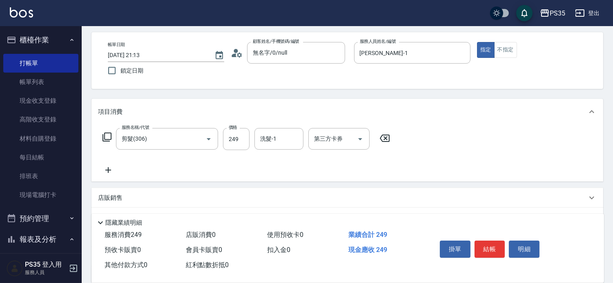
drag, startPoint x: 386, startPoint y: 142, endPoint x: 144, endPoint y: 152, distance: 241.8
click at [386, 141] on icon at bounding box center [384, 138] width 20 height 10
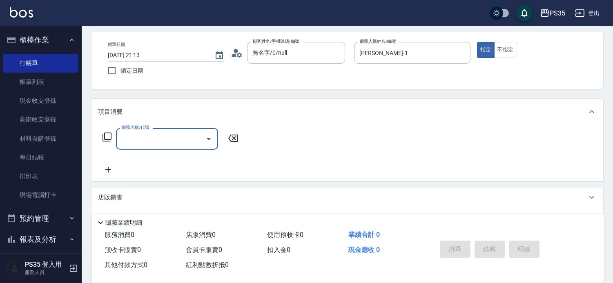
click at [142, 140] on input "服務名稱/代號" at bounding box center [161, 139] width 82 height 14
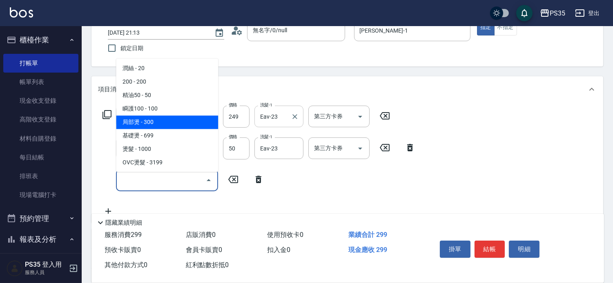
scroll to position [79, 0]
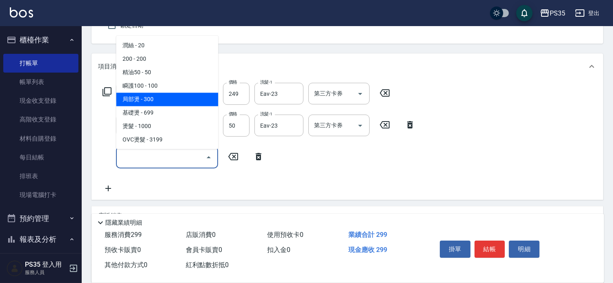
click at [167, 157] on input "服務名稱/代號" at bounding box center [161, 157] width 82 height 14
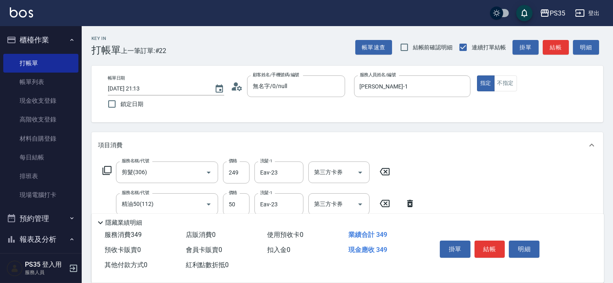
scroll to position [45, 0]
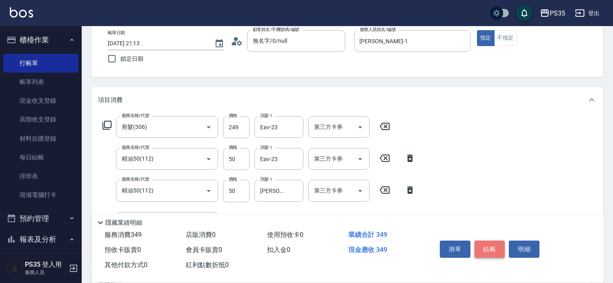
click at [497, 242] on button "結帳" at bounding box center [489, 249] width 31 height 17
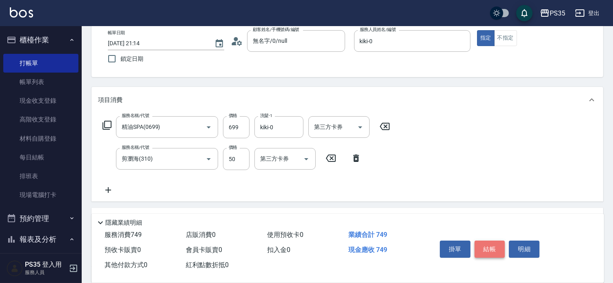
click at [497, 242] on button "結帳" at bounding box center [489, 249] width 31 height 17
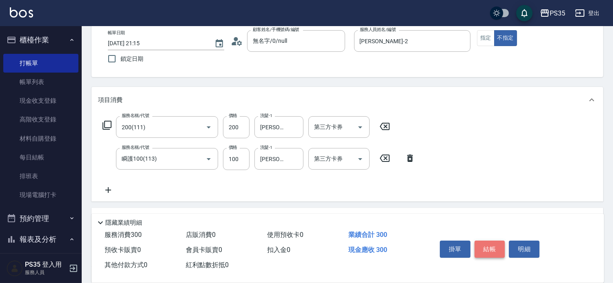
click at [497, 242] on button "結帳" at bounding box center [489, 249] width 31 height 17
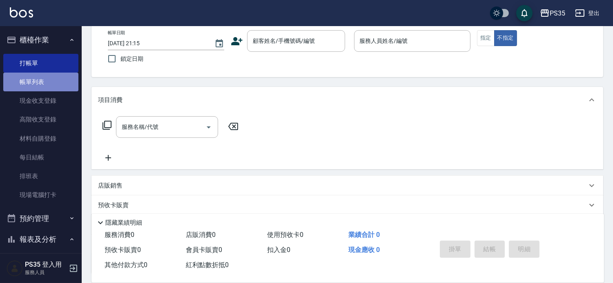
click at [42, 80] on link "帳單列表" at bounding box center [40, 82] width 75 height 19
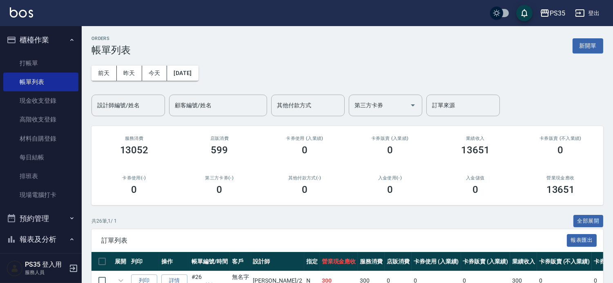
click at [131, 103] on div "設計師編號/姓名 設計師編號/姓名" at bounding box center [127, 106] width 73 height 22
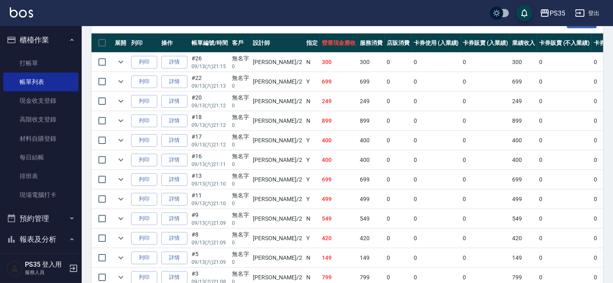
scroll to position [227, 0]
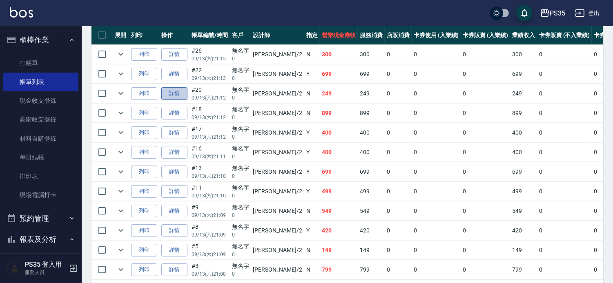
click at [169, 100] on link "詳情" at bounding box center [174, 93] width 26 height 13
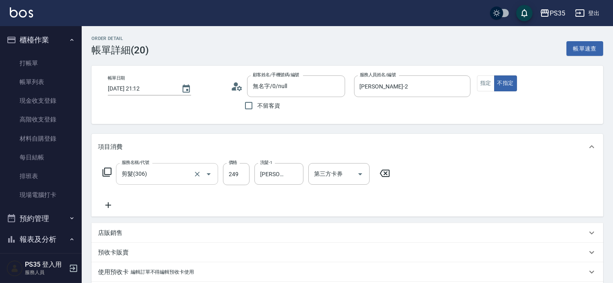
click at [389, 174] on icon at bounding box center [384, 174] width 20 height 10
click at [170, 180] on input "服務名稱/代號" at bounding box center [161, 174] width 82 height 14
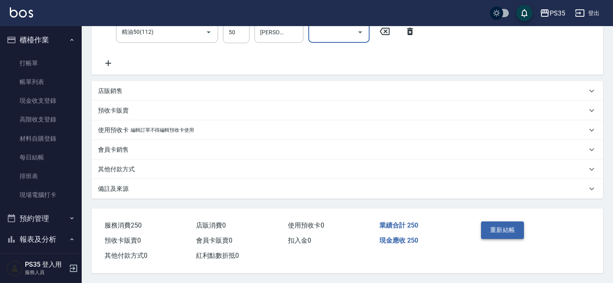
scroll to position [188, 0]
click at [505, 222] on button "重新結帳" at bounding box center [502, 230] width 43 height 17
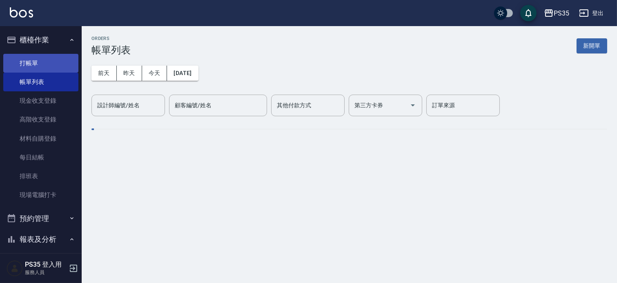
click at [35, 62] on link "打帳單" at bounding box center [40, 63] width 75 height 19
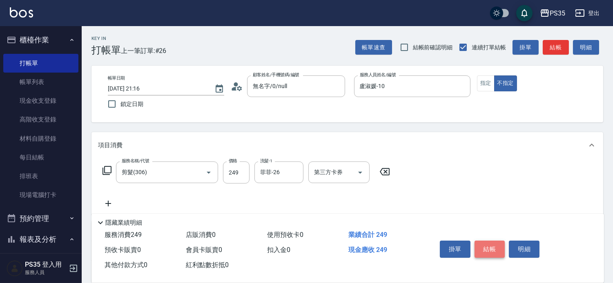
click at [504, 241] on button "結帳" at bounding box center [489, 249] width 31 height 17
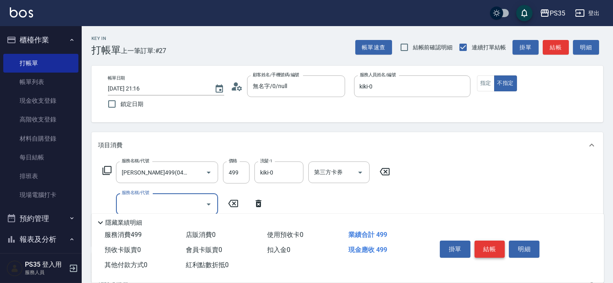
click at [504, 241] on button "結帳" at bounding box center [489, 249] width 31 height 17
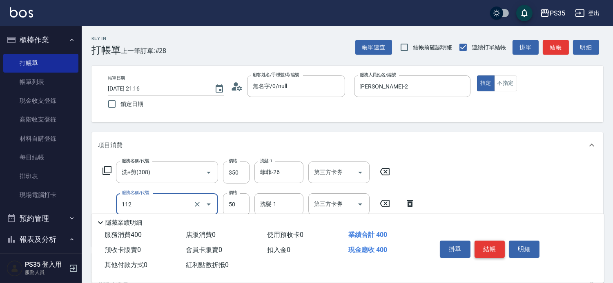
scroll to position [45, 0]
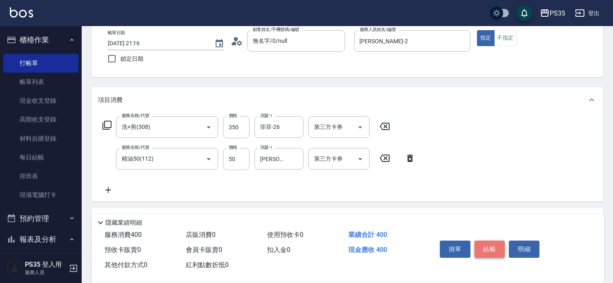
click at [498, 241] on button "結帳" at bounding box center [489, 249] width 31 height 17
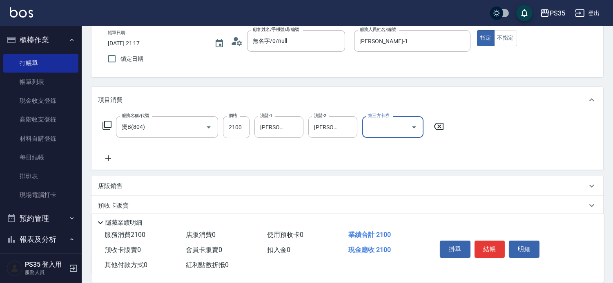
click at [497, 241] on button "結帳" at bounding box center [489, 249] width 31 height 17
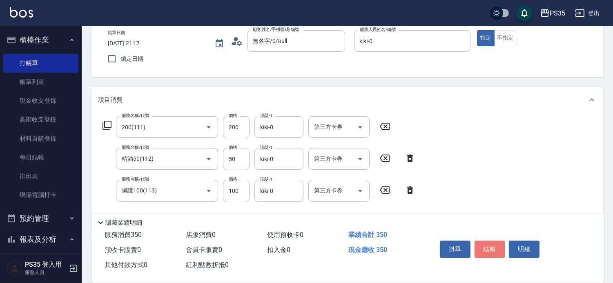
click at [497, 241] on button "結帳" at bounding box center [489, 249] width 31 height 17
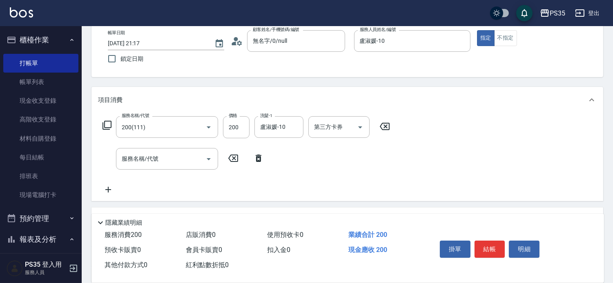
click at [386, 130] on icon at bounding box center [385, 126] width 10 height 7
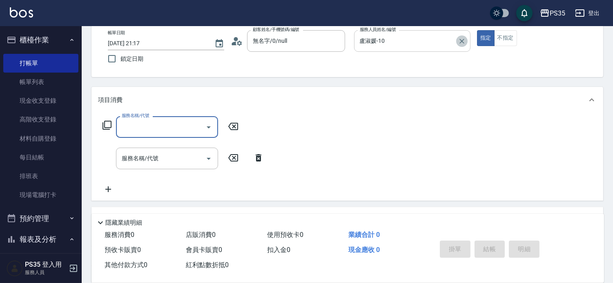
click at [466, 40] on icon "Clear" at bounding box center [461, 41] width 8 height 8
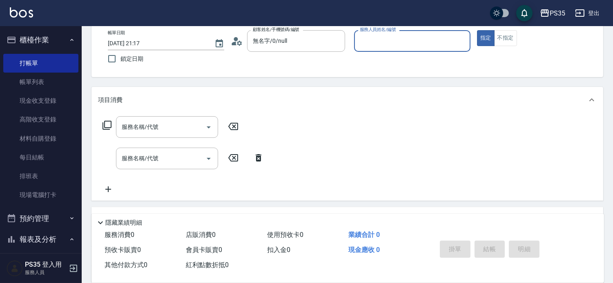
click at [401, 46] on input "服務人員姓名/編號" at bounding box center [412, 41] width 109 height 14
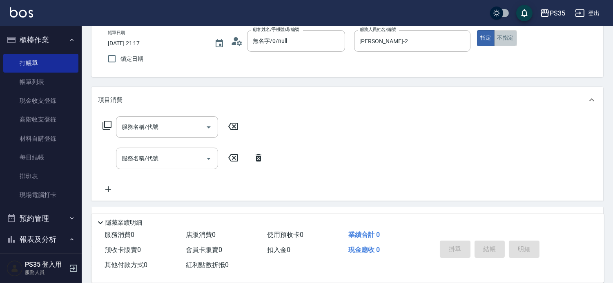
click at [517, 38] on button "不指定" at bounding box center [505, 38] width 23 height 16
click at [153, 133] on input "服務名稱/代號" at bounding box center [161, 127] width 82 height 14
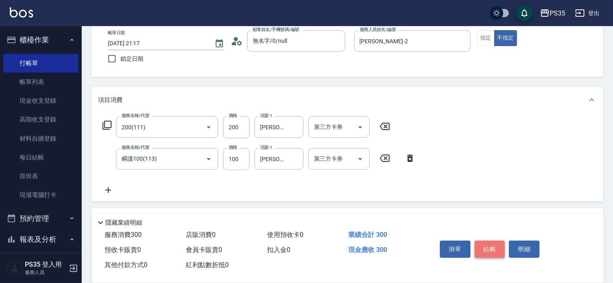
click at [487, 241] on button "結帳" at bounding box center [489, 249] width 31 height 17
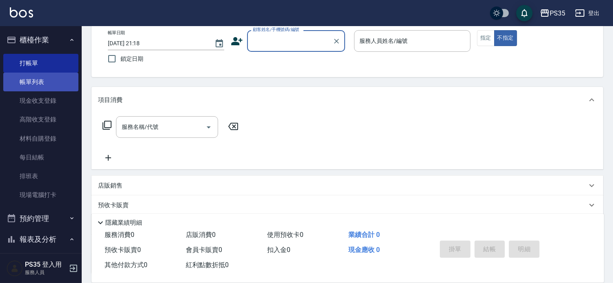
click at [22, 82] on link "帳單列表" at bounding box center [40, 82] width 75 height 19
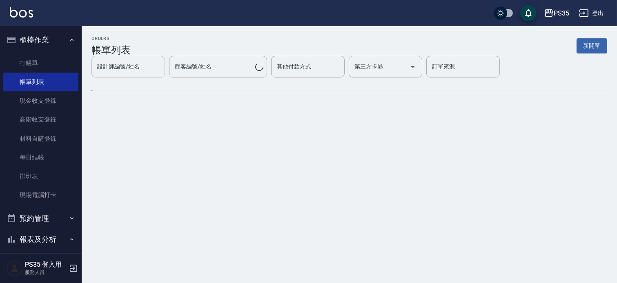
click at [133, 78] on div "設計師編號/姓名 設計師編號/姓名" at bounding box center [127, 67] width 73 height 22
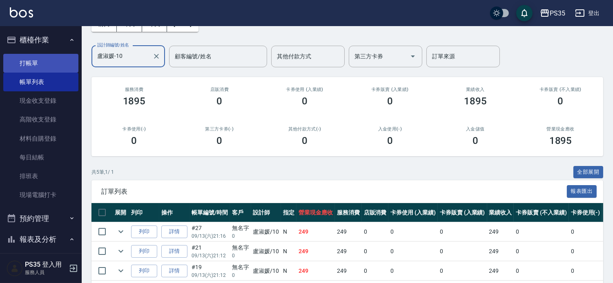
scroll to position [45, 0]
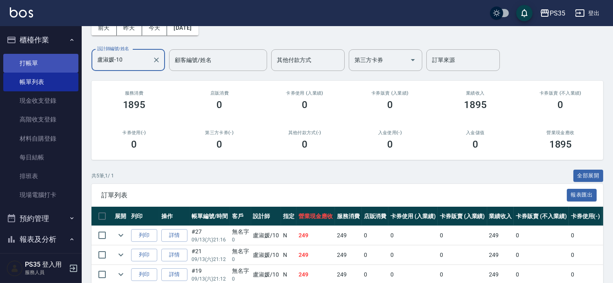
click at [22, 64] on link "打帳單" at bounding box center [40, 63] width 75 height 19
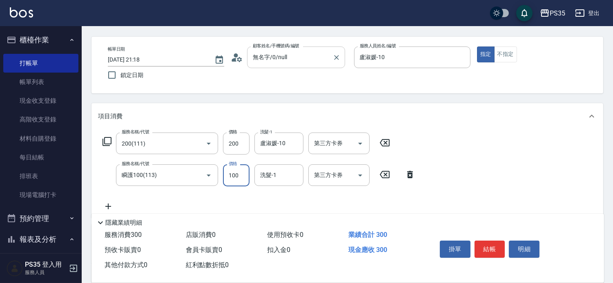
scroll to position [45, 0]
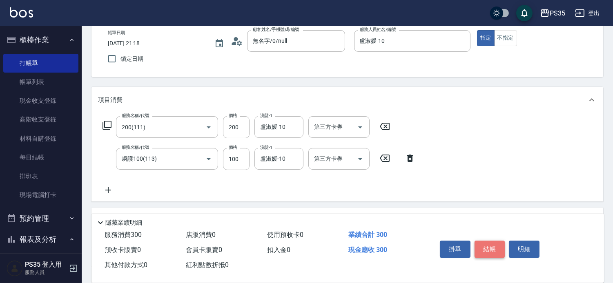
click at [491, 242] on button "結帳" at bounding box center [489, 249] width 31 height 17
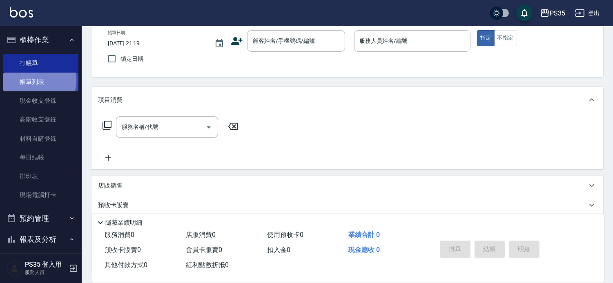
click at [33, 80] on link "帳單列表" at bounding box center [40, 82] width 75 height 19
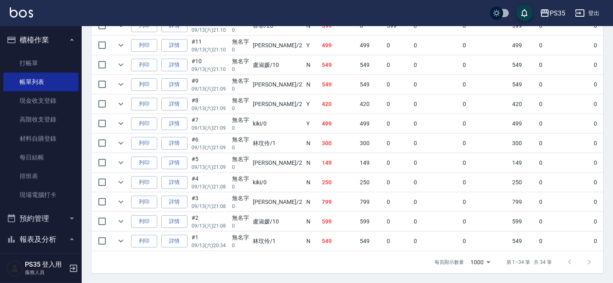
scroll to position [789, 0]
click at [38, 64] on link "打帳單" at bounding box center [40, 63] width 75 height 19
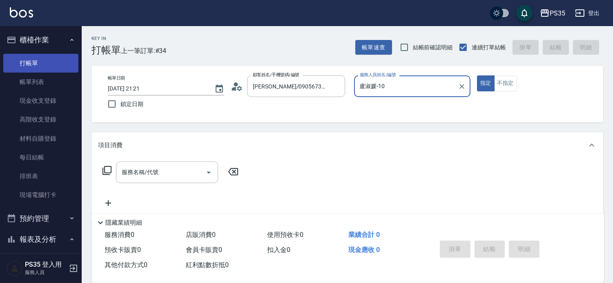
click at [477, 76] on button "指定" at bounding box center [486, 84] width 18 height 16
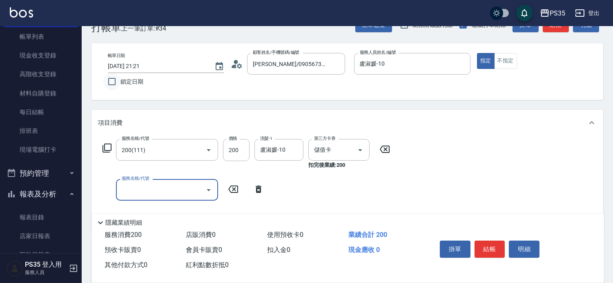
scroll to position [45, 0]
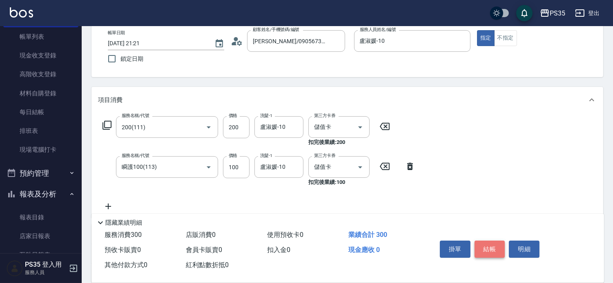
click at [491, 242] on button "結帳" at bounding box center [489, 249] width 31 height 17
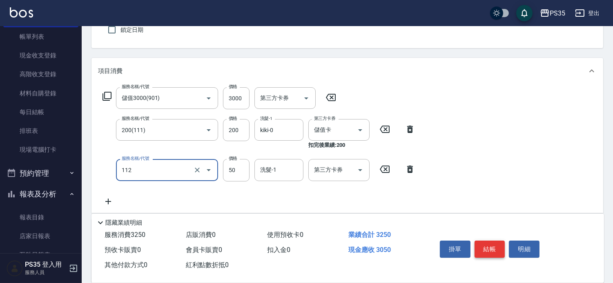
scroll to position [91, 0]
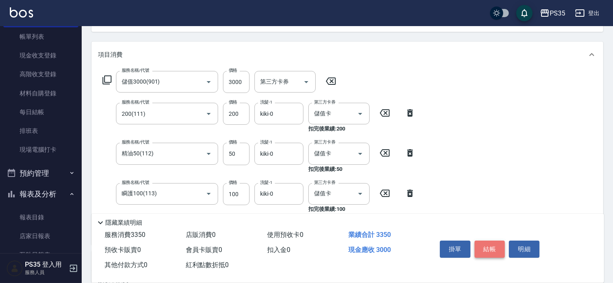
click at [491, 242] on button "結帳" at bounding box center [489, 249] width 31 height 17
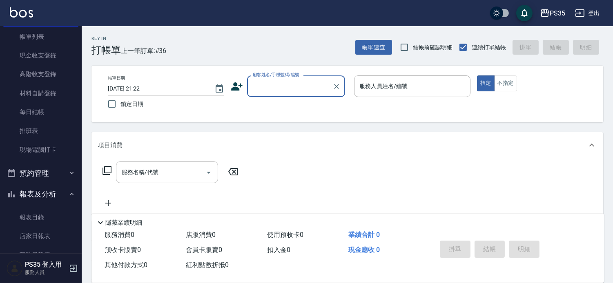
scroll to position [45, 0]
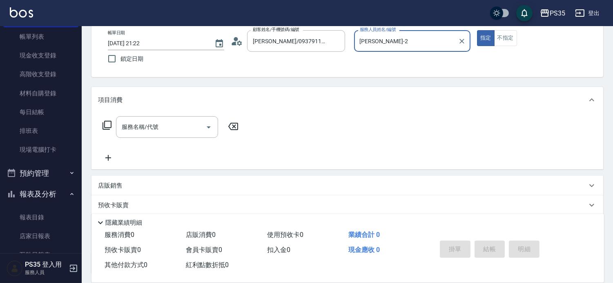
click at [477, 30] on button "指定" at bounding box center [486, 38] width 18 height 16
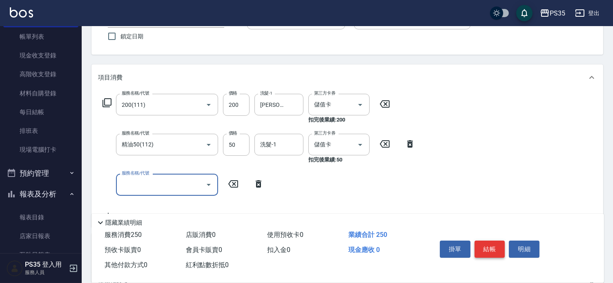
scroll to position [91, 0]
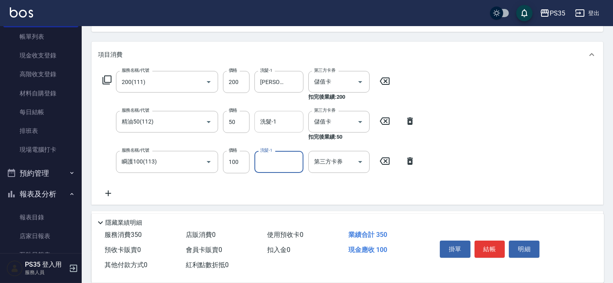
click at [273, 127] on div "洗髮-1 洗髮-1" at bounding box center [278, 122] width 49 height 22
click at [271, 162] on div "洗髮-1 洗髮-1" at bounding box center [278, 162] width 49 height 22
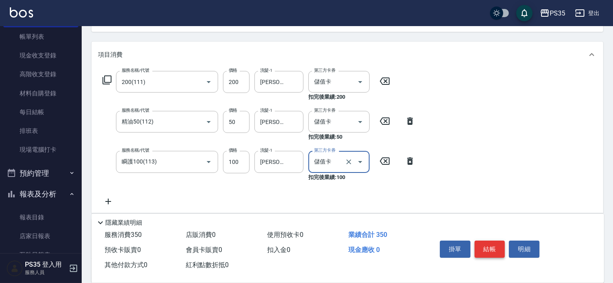
click at [491, 241] on button "結帳" at bounding box center [489, 249] width 31 height 17
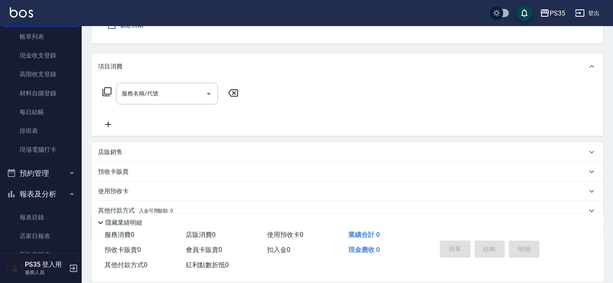
scroll to position [33, 0]
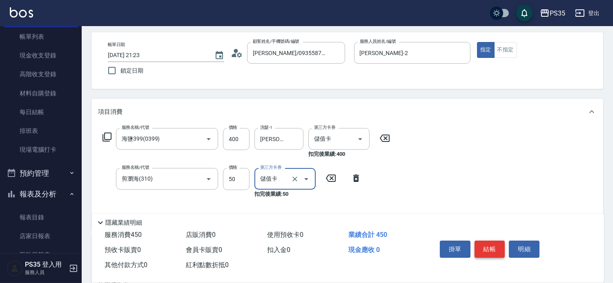
click at [491, 241] on button "結帳" at bounding box center [489, 249] width 31 height 17
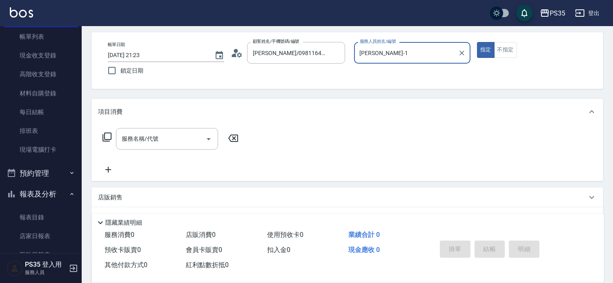
click at [477, 42] on button "指定" at bounding box center [486, 50] width 18 height 16
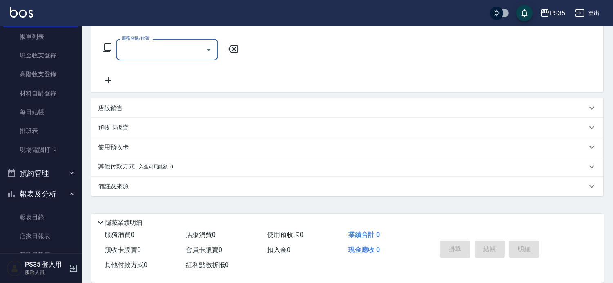
scroll to position [124, 0]
click at [141, 113] on div "店販銷售" at bounding box center [342, 108] width 489 height 9
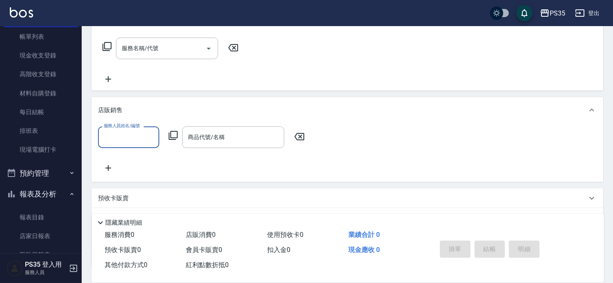
scroll to position [0, 0]
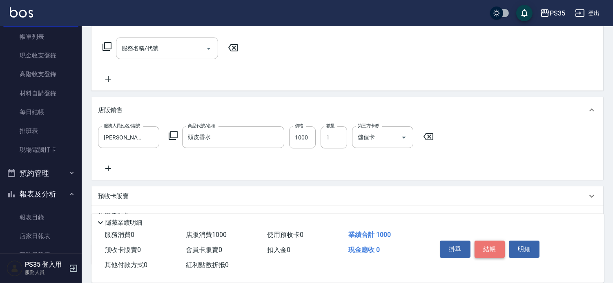
click at [491, 245] on button "結帳" at bounding box center [489, 249] width 31 height 17
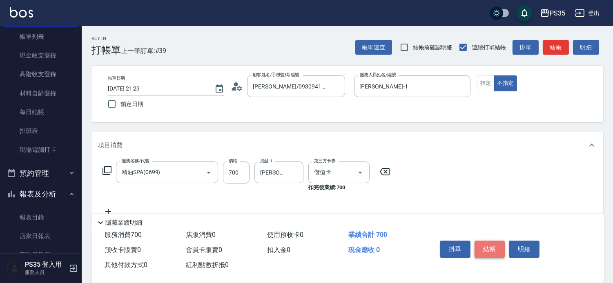
click at [491, 245] on button "結帳" at bounding box center [489, 249] width 31 height 17
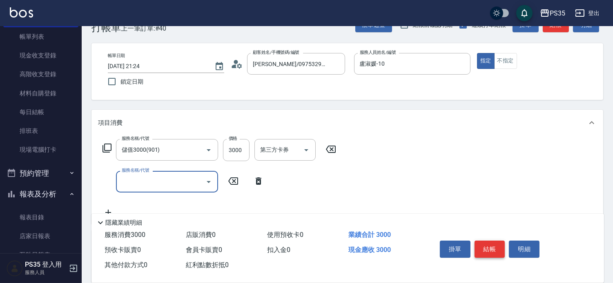
scroll to position [45, 0]
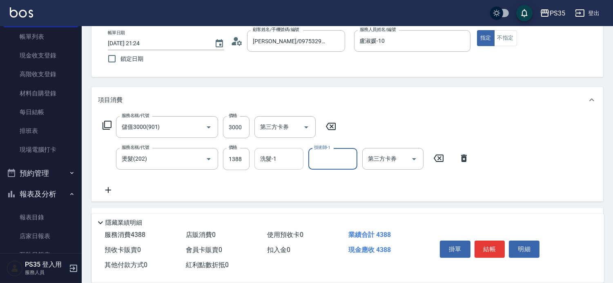
click at [272, 162] on div "洗髮-1 洗髮-1" at bounding box center [278, 159] width 49 height 22
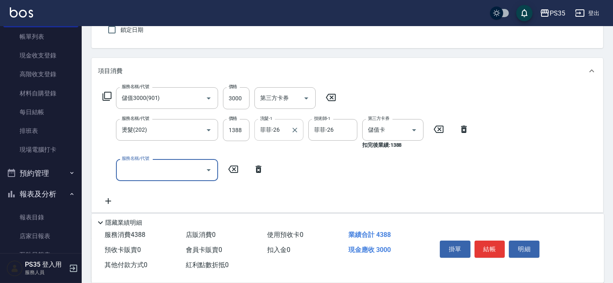
scroll to position [91, 0]
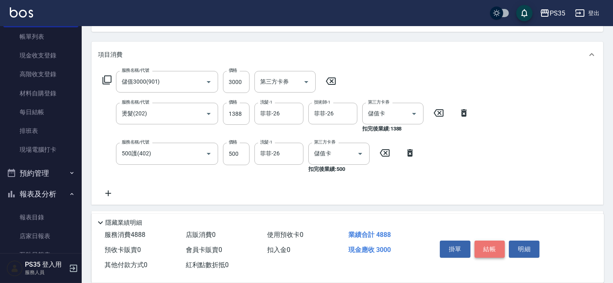
click at [498, 241] on button "結帳" at bounding box center [489, 249] width 31 height 17
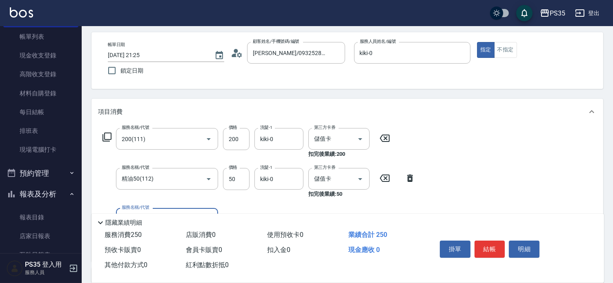
scroll to position [79, 0]
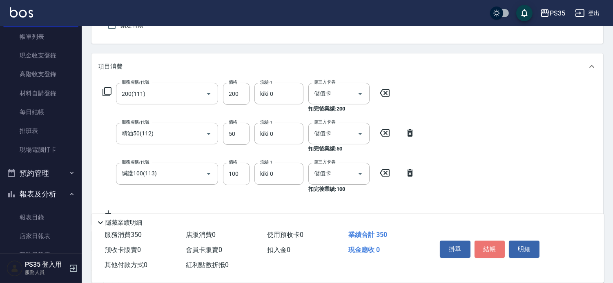
click at [486, 241] on button "結帳" at bounding box center [489, 249] width 31 height 17
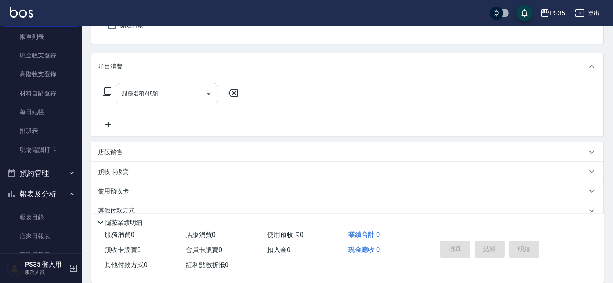
scroll to position [33, 0]
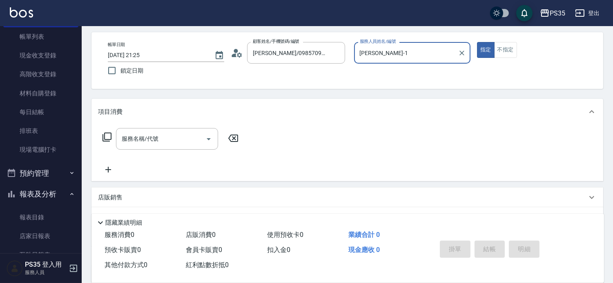
click at [477, 42] on button "指定" at bounding box center [486, 50] width 18 height 16
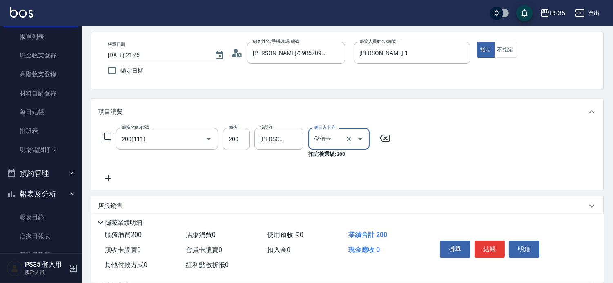
click at [486, 242] on button "結帳" at bounding box center [489, 249] width 31 height 17
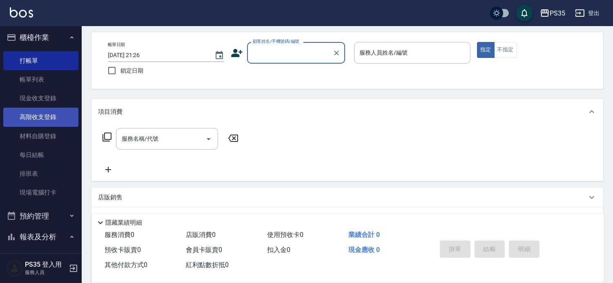
scroll to position [0, 0]
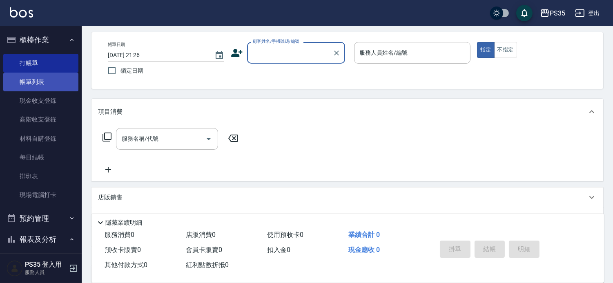
click at [29, 83] on link "帳單列表" at bounding box center [40, 82] width 75 height 19
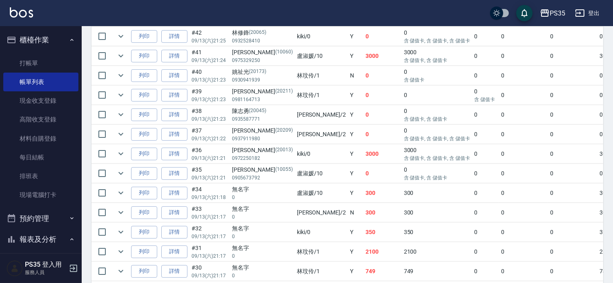
scroll to position [272, 0]
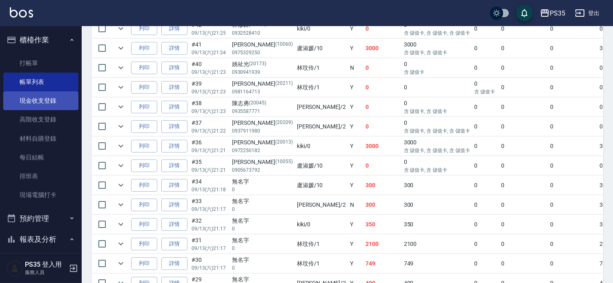
click at [50, 101] on link "現金收支登錄" at bounding box center [40, 100] width 75 height 19
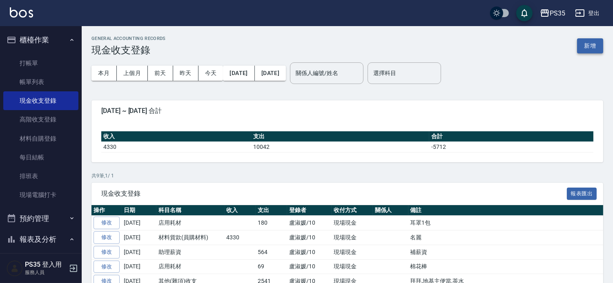
click at [584, 42] on button "新增" at bounding box center [590, 45] width 26 height 15
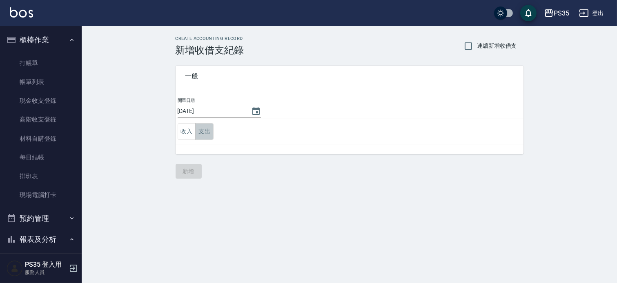
click at [206, 128] on button "支出" at bounding box center [204, 131] width 18 height 17
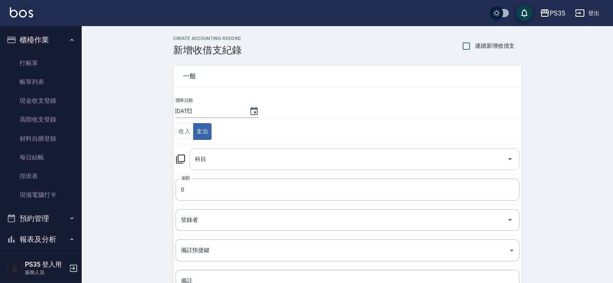
click at [212, 154] on input "科目" at bounding box center [348, 159] width 310 height 14
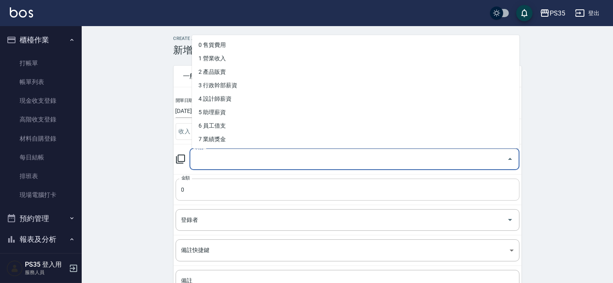
click at [207, 191] on input "0" at bounding box center [347, 190] width 344 height 22
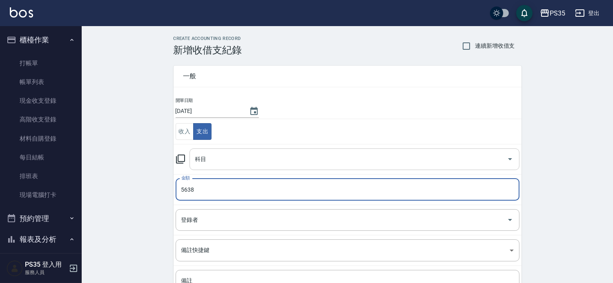
click at [214, 162] on input "科目" at bounding box center [348, 159] width 310 height 14
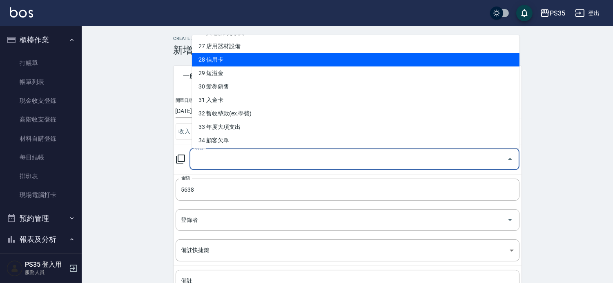
scroll to position [404, 0]
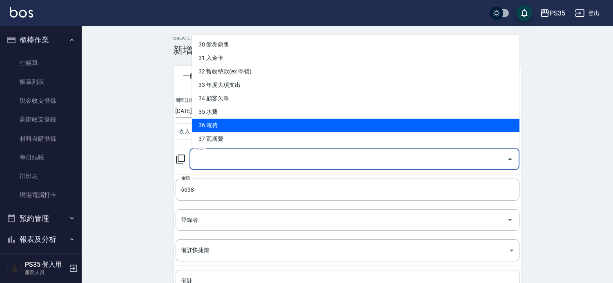
click at [229, 125] on li "36 電費" at bounding box center [355, 125] width 327 height 13
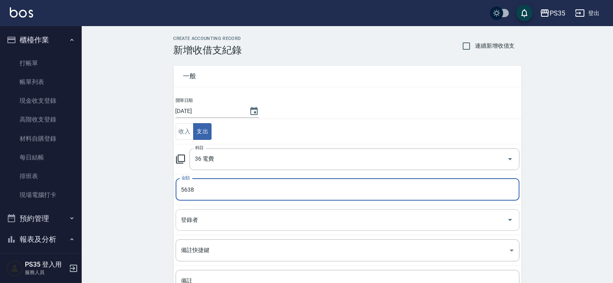
click at [199, 228] on div "登錄者" at bounding box center [347, 220] width 344 height 22
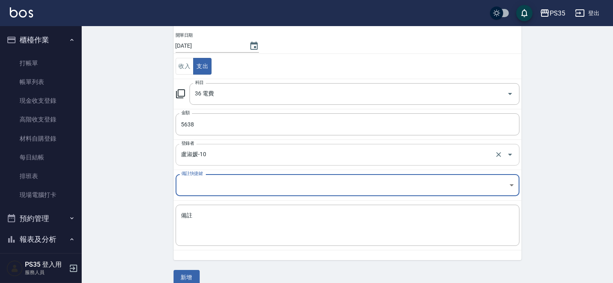
scroll to position [77, 0]
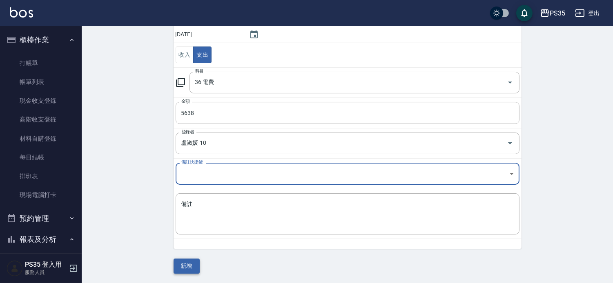
click at [181, 268] on button "新增" at bounding box center [186, 266] width 26 height 15
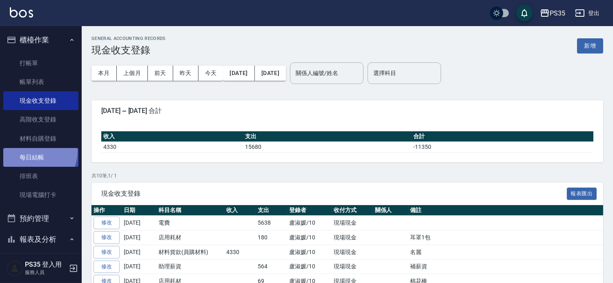
click at [33, 151] on link "每日結帳" at bounding box center [40, 157] width 75 height 19
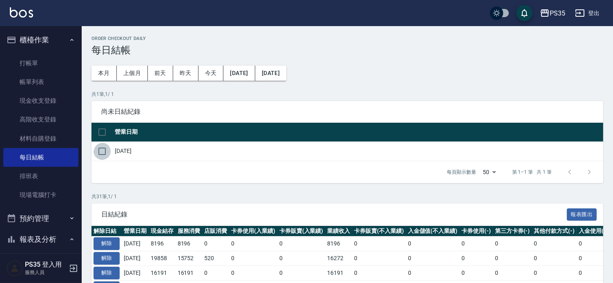
click at [102, 153] on input "checkbox" at bounding box center [101, 151] width 17 height 17
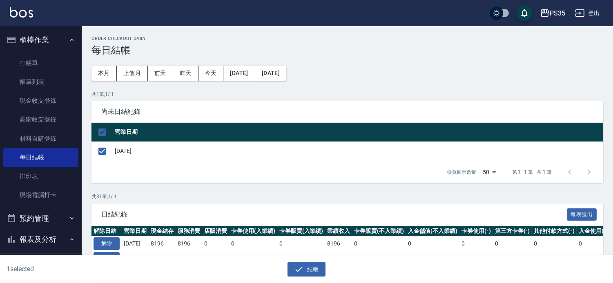
drag, startPoint x: 304, startPoint y: 271, endPoint x: 300, endPoint y: 247, distance: 24.2
click at [305, 271] on button "結帳" at bounding box center [306, 269] width 38 height 15
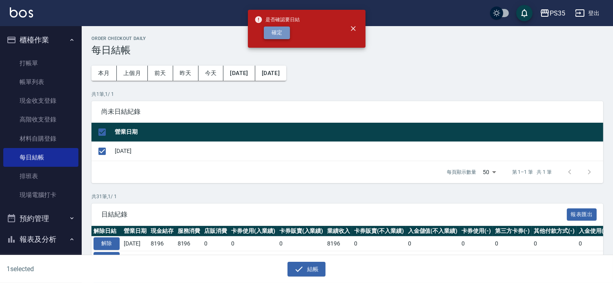
click at [275, 29] on button "確定" at bounding box center [277, 33] width 26 height 13
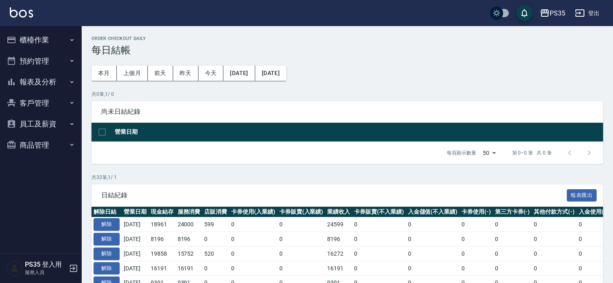
click at [22, 76] on button "報表及分析" at bounding box center [40, 81] width 75 height 21
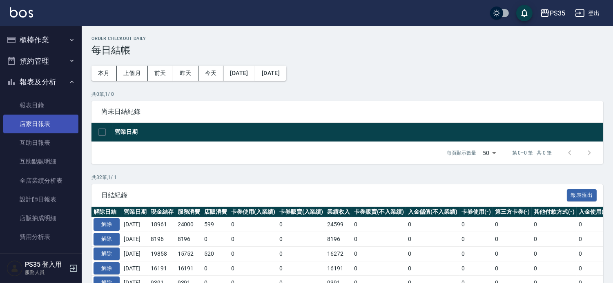
click at [44, 124] on link "店家日報表" at bounding box center [40, 124] width 75 height 19
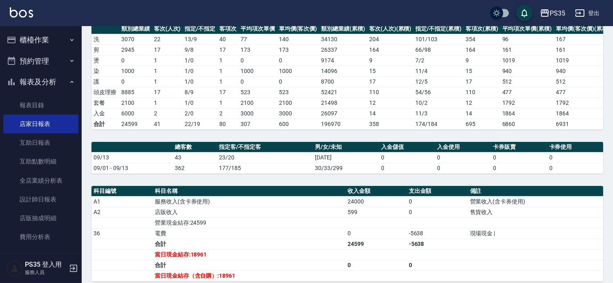
scroll to position [45, 0]
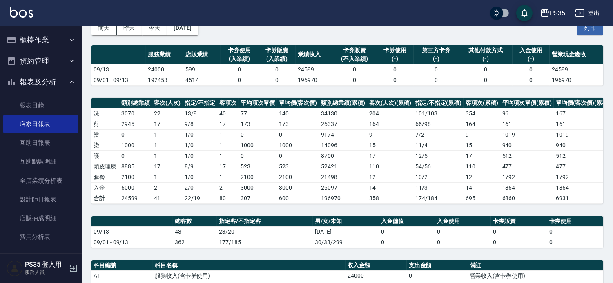
click at [37, 34] on button "櫃檯作業" at bounding box center [40, 39] width 75 height 21
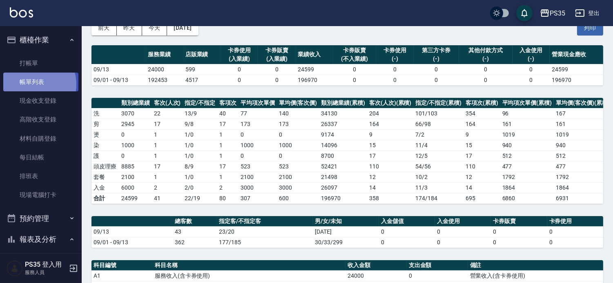
click at [33, 84] on link "帳單列表" at bounding box center [40, 82] width 75 height 19
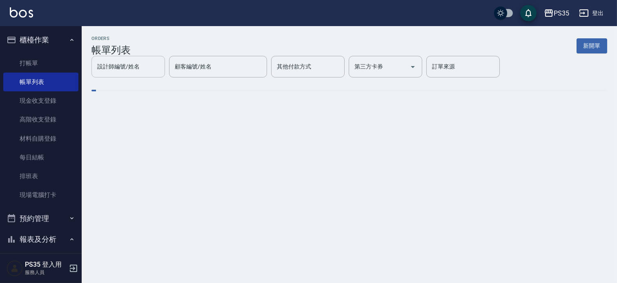
click at [132, 78] on div "設計師編號/姓名 設計師編號/姓名" at bounding box center [127, 67] width 73 height 22
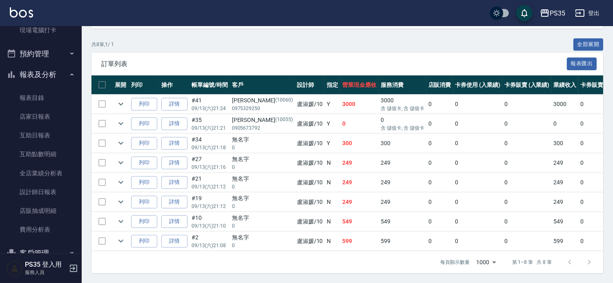
scroll to position [181, 0]
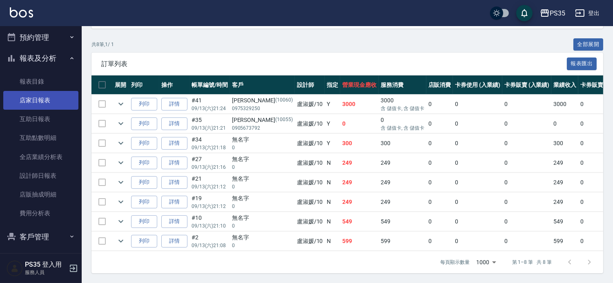
type input "盧淑媛-10"
click at [28, 102] on link "店家日報表" at bounding box center [40, 100] width 75 height 19
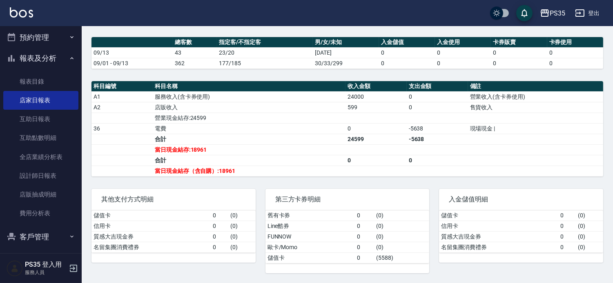
scroll to position [233, 0]
